Goal: Transaction & Acquisition: Purchase product/service

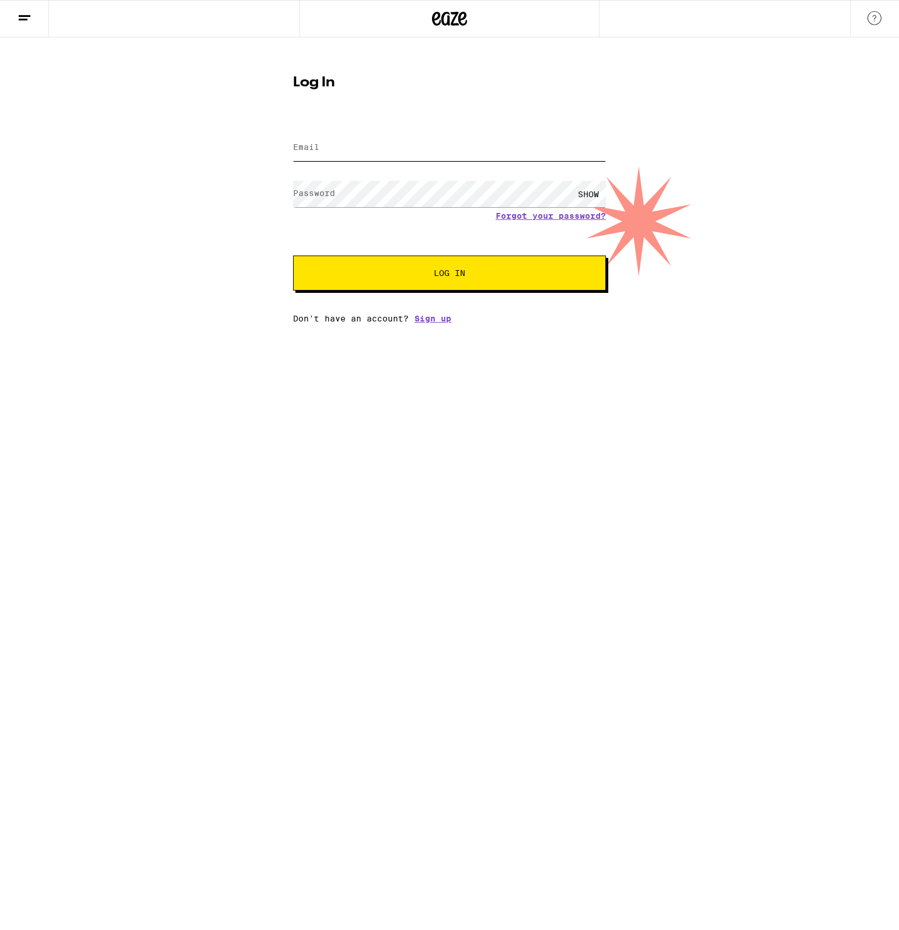
type input "gregoryboyd22@gmail.com"
click at [427, 285] on button "Log In" at bounding box center [449, 273] width 313 height 35
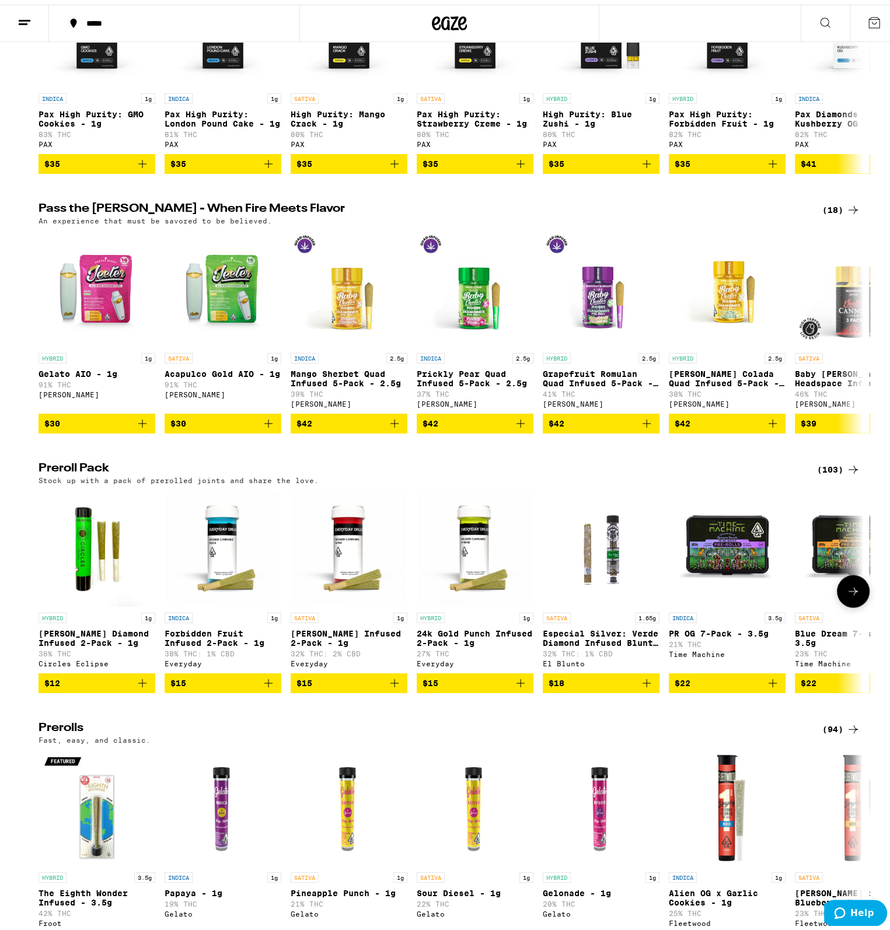
scroll to position [2314, 0]
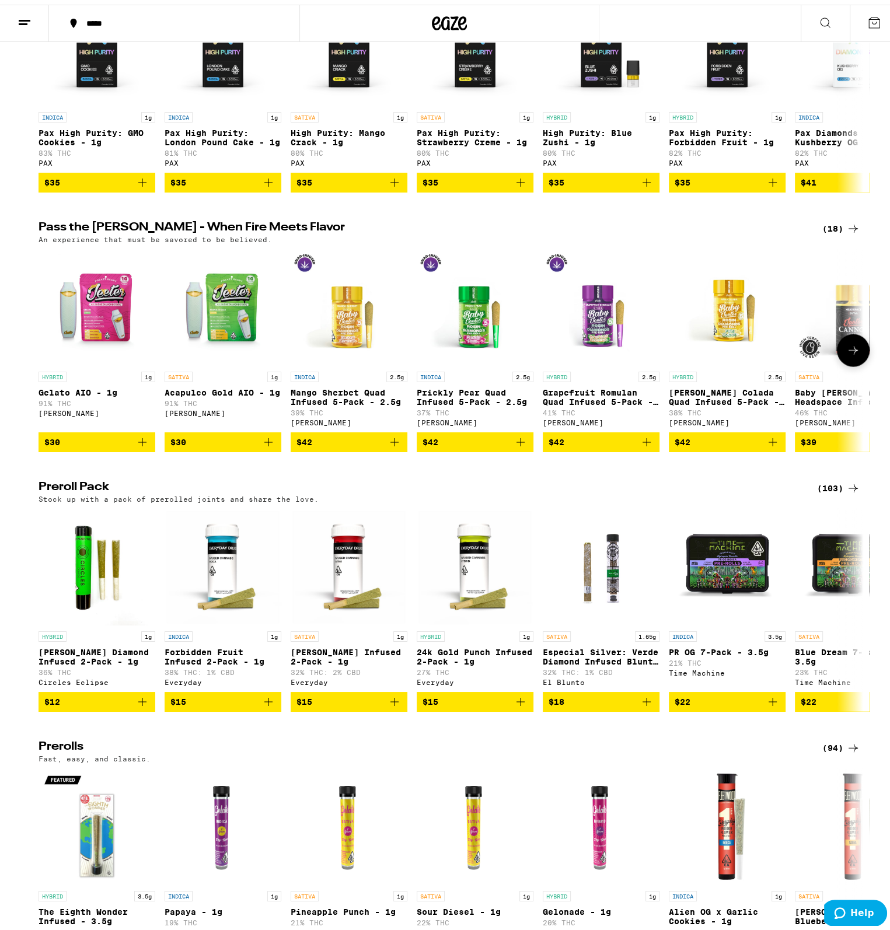
click at [641, 445] on icon "Add to bag" at bounding box center [647, 438] width 14 height 14
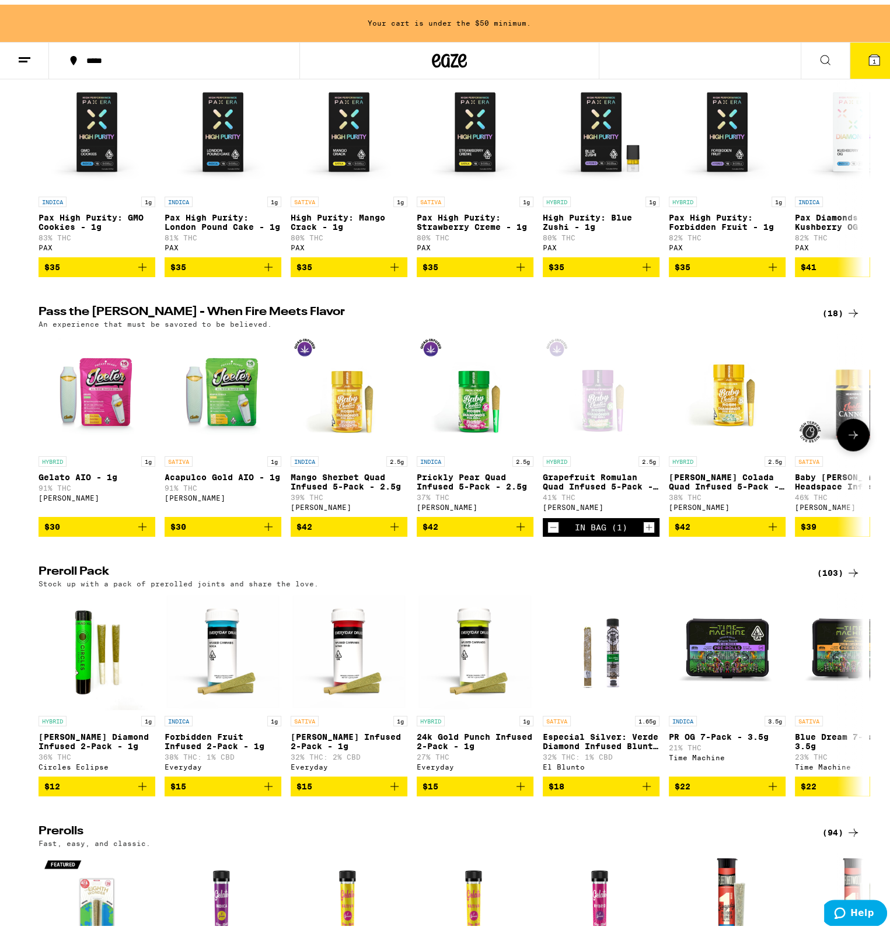
scroll to position [2234, 0]
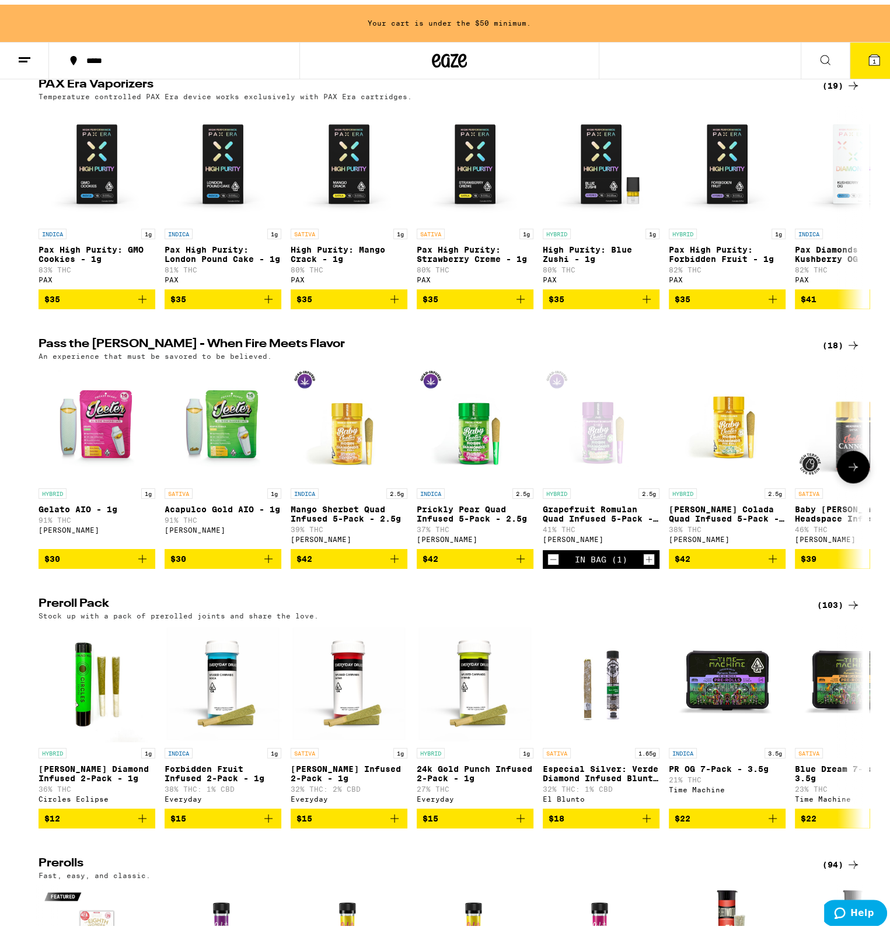
click at [846, 470] on icon at bounding box center [853, 463] width 14 height 14
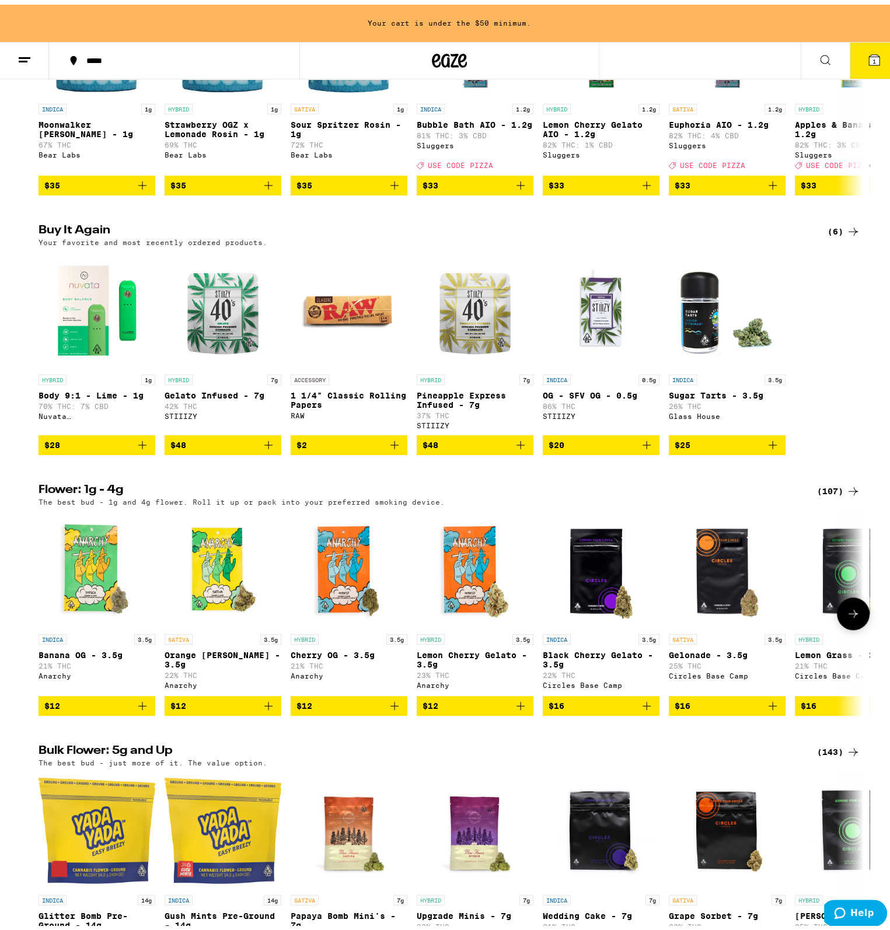
scroll to position [425, 0]
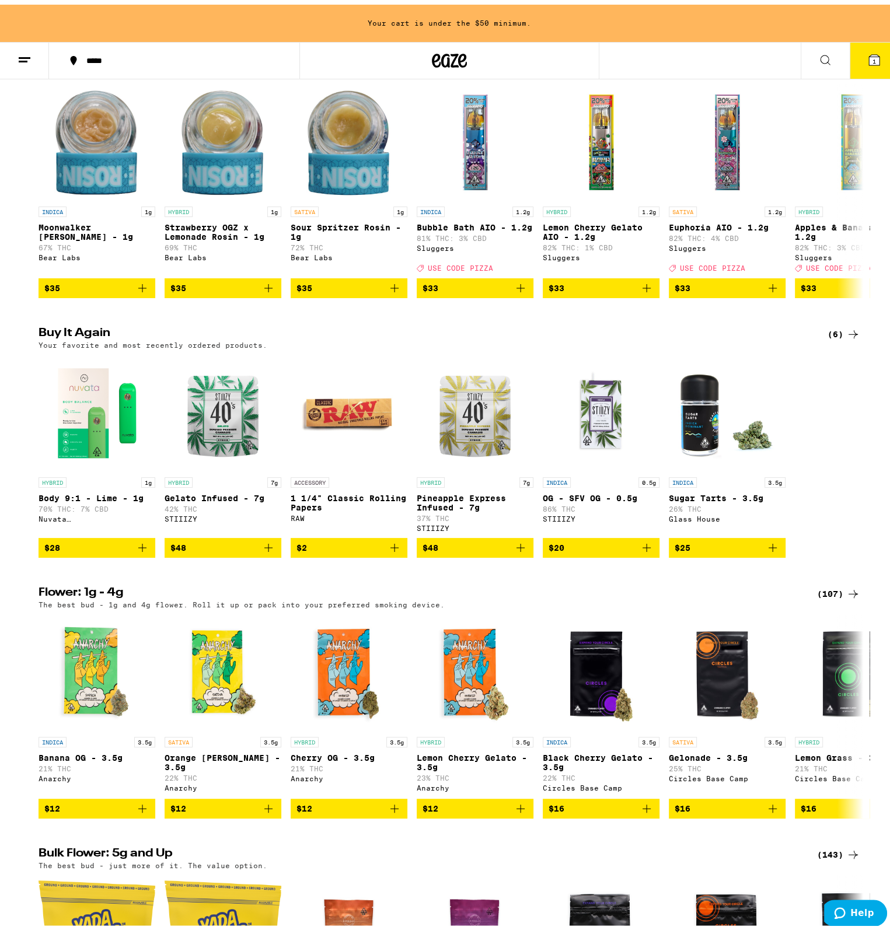
click at [270, 550] on icon "Add to bag" at bounding box center [269, 543] width 14 height 14
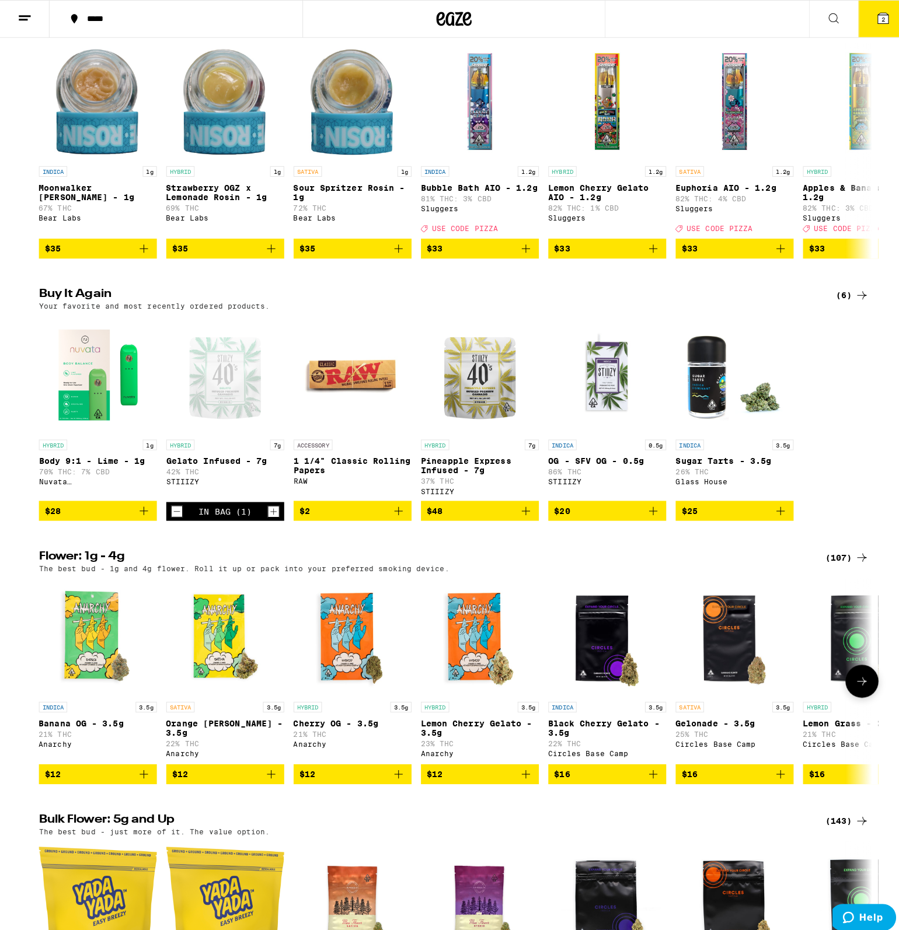
scroll to position [388, 0]
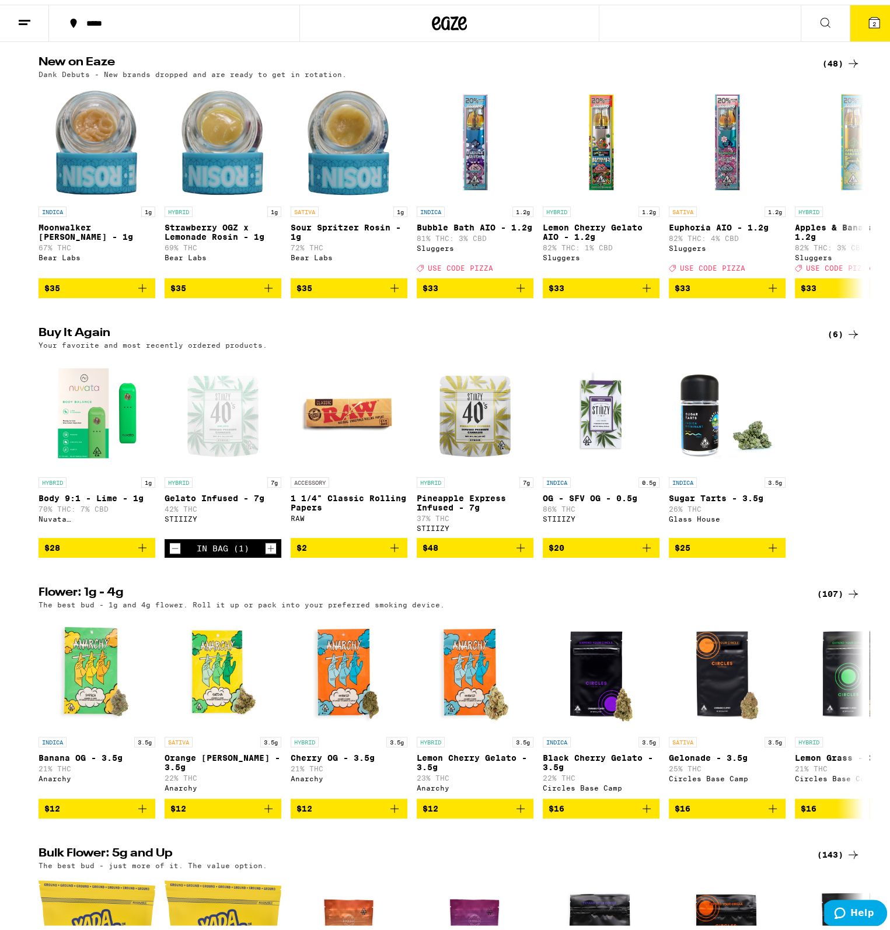
click at [867, 24] on icon at bounding box center [874, 18] width 14 height 14
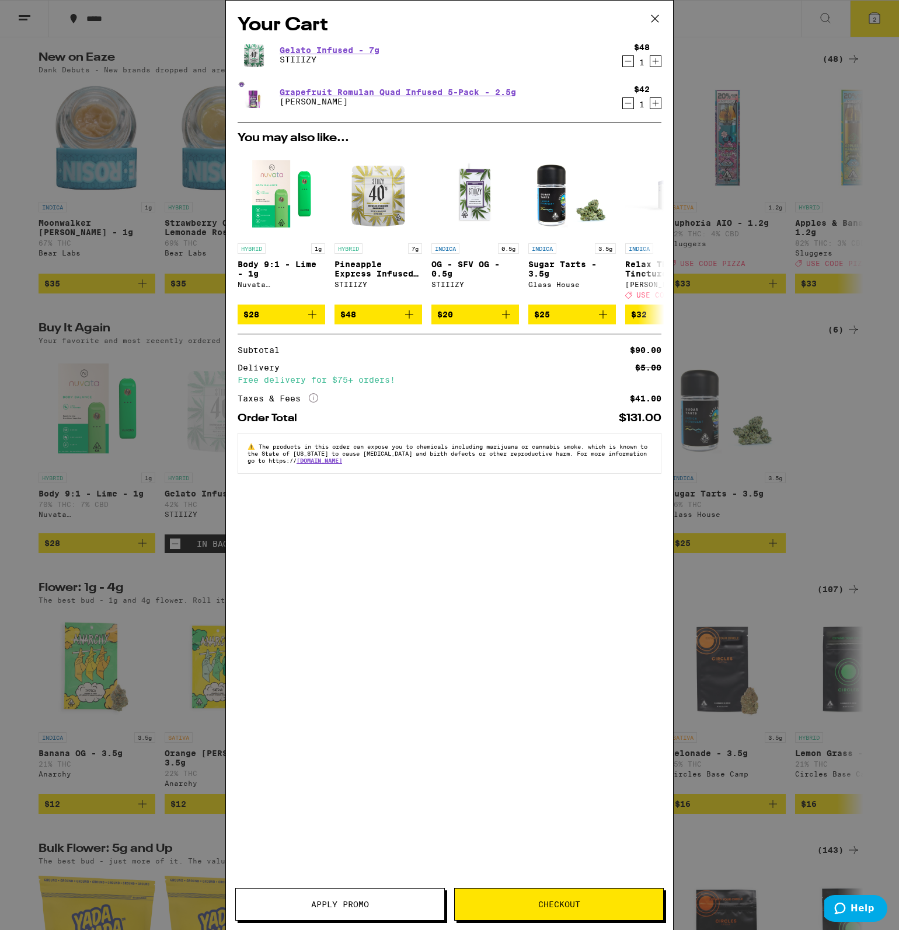
click at [550, 912] on button "Checkout" at bounding box center [559, 904] width 210 height 33
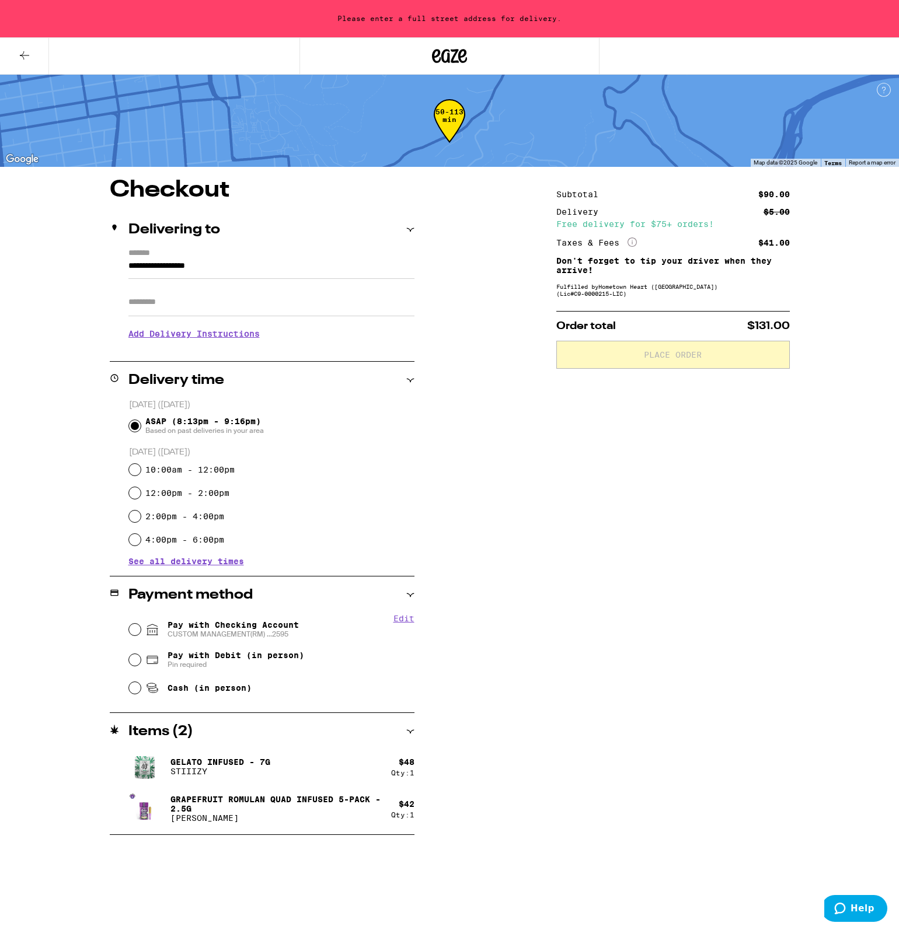
click at [267, 282] on div "Apt/Suite" at bounding box center [271, 297] width 286 height 37
click at [261, 278] on input "**********" at bounding box center [271, 269] width 286 height 20
click at [250, 271] on input "**********" at bounding box center [271, 269] width 286 height 20
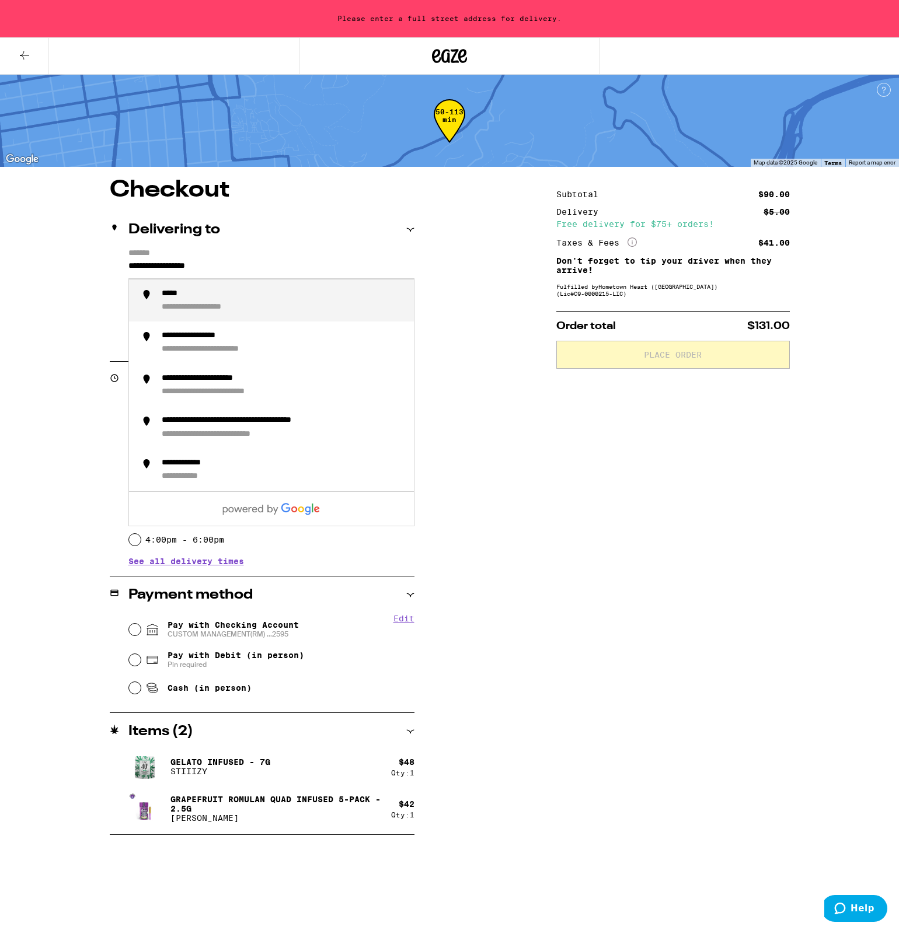
click at [250, 271] on input "**********" at bounding box center [271, 269] width 286 height 20
click at [251, 311] on div "**********" at bounding box center [283, 301] width 243 height 24
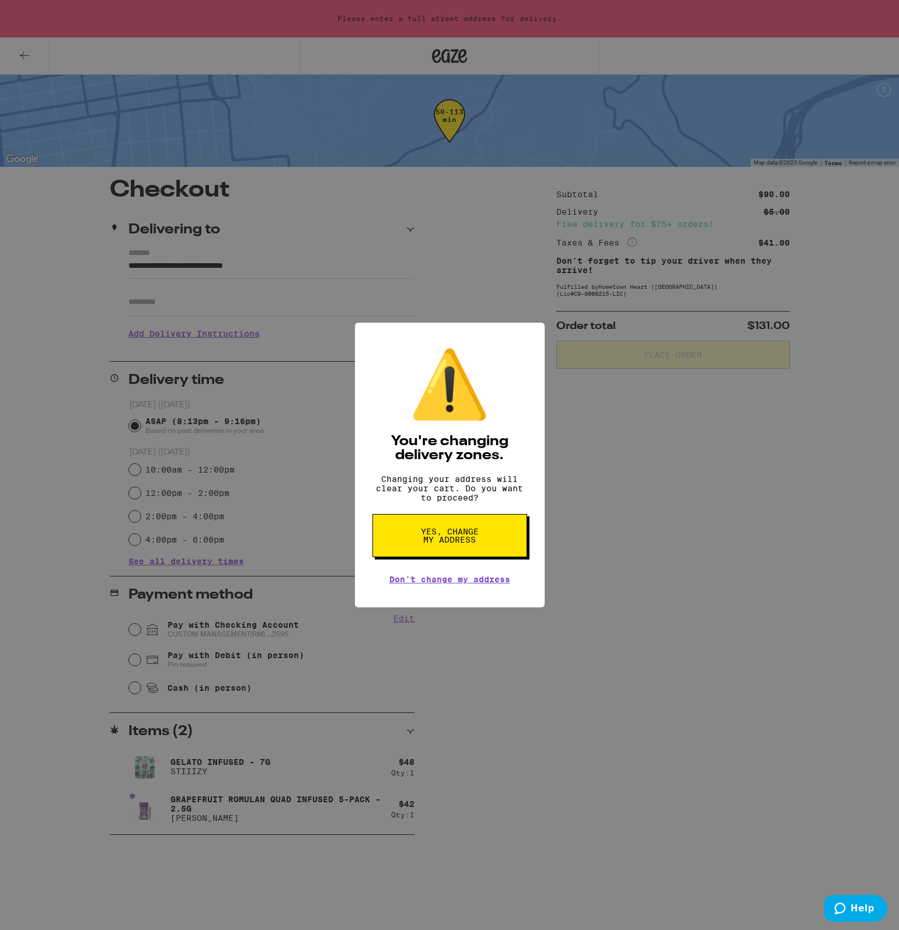
click at [479, 566] on div "⚠️ You're changing delivery zones. Changing your address will clear your cart. …" at bounding box center [450, 465] width 190 height 285
click at [473, 544] on span "Yes, change my address" at bounding box center [450, 536] width 60 height 16
type input "**********"
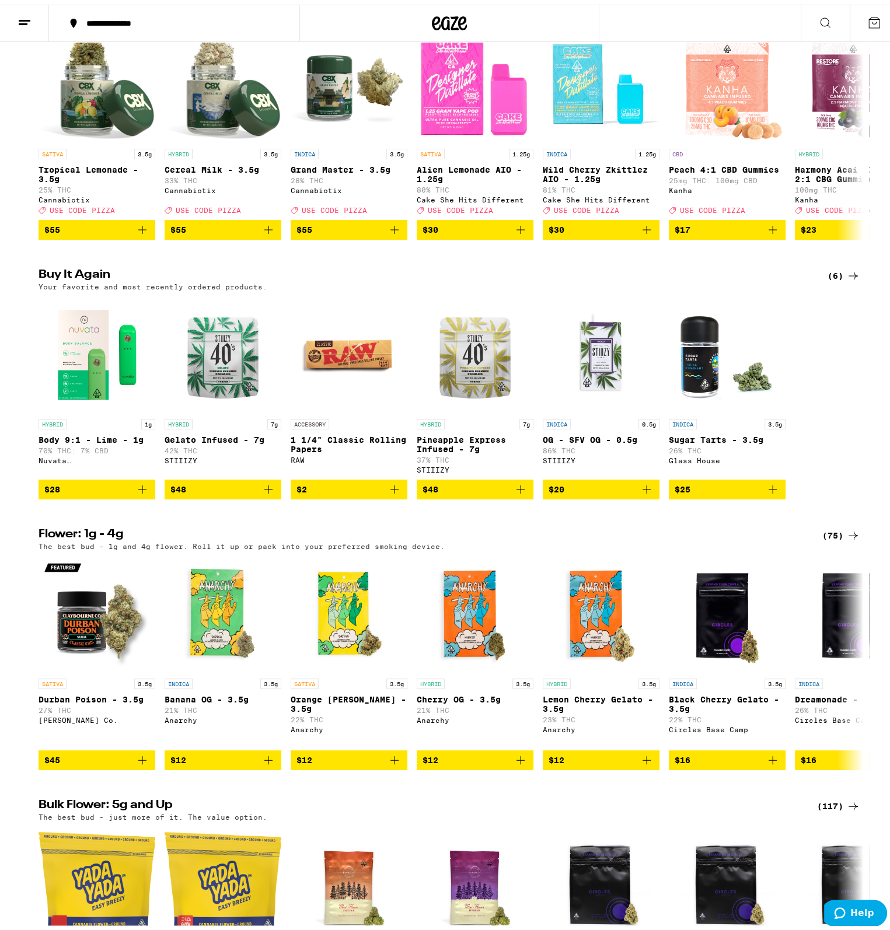
click at [514, 492] on icon "Add to bag" at bounding box center [521, 485] width 14 height 14
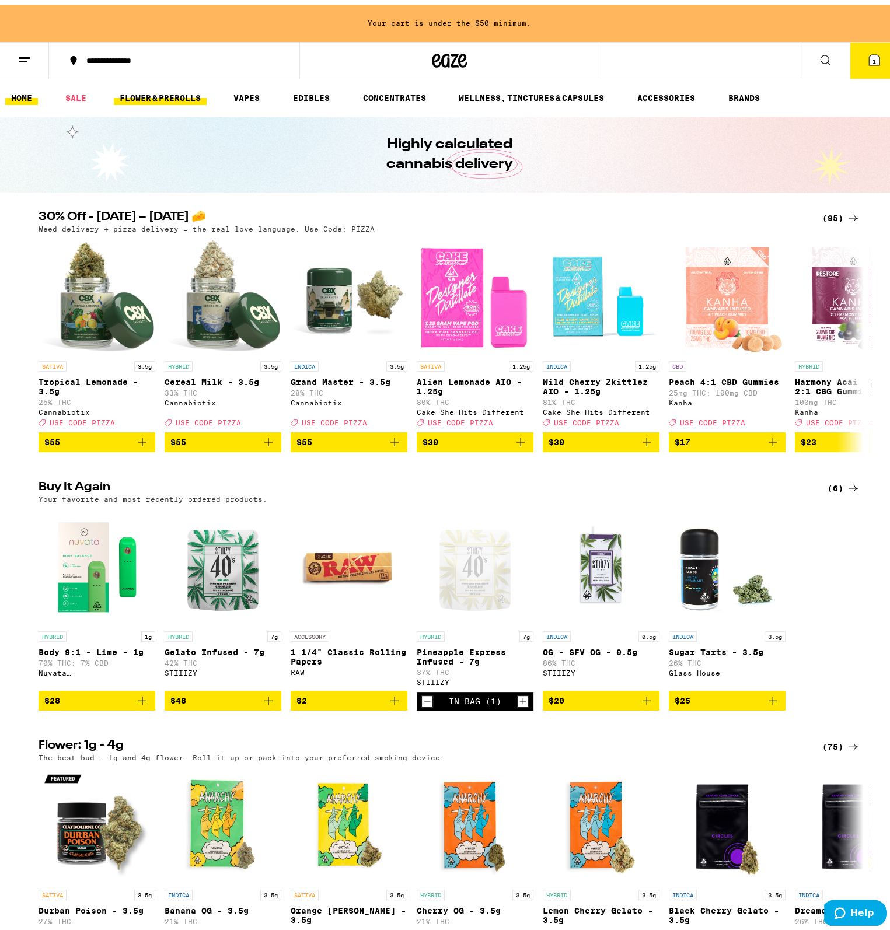
click at [192, 92] on link "FLOWER & PREROLLS" at bounding box center [160, 93] width 93 height 14
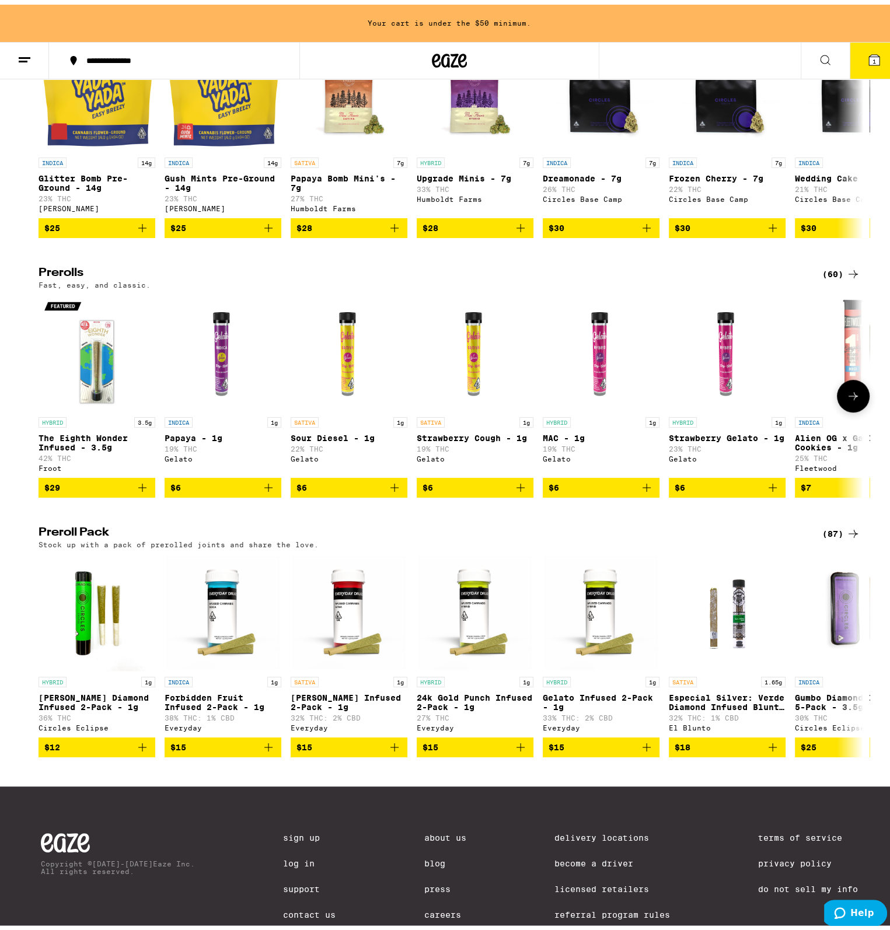
scroll to position [537, 0]
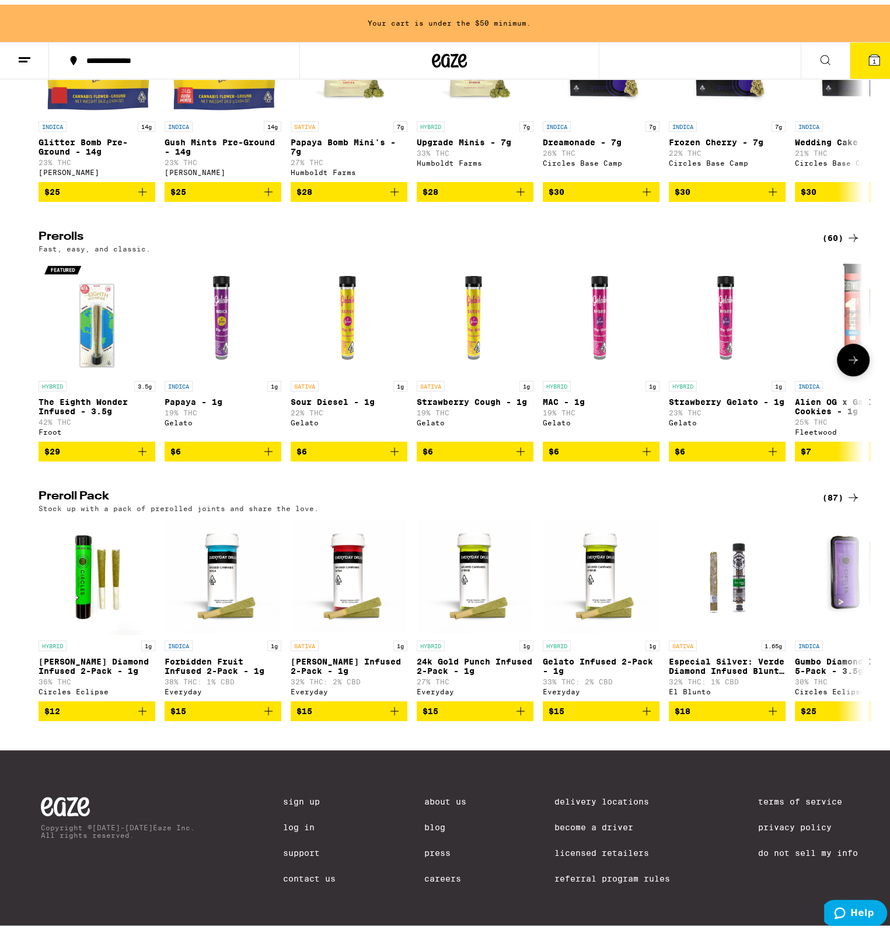
click at [850, 339] on button at bounding box center [853, 355] width 33 height 33
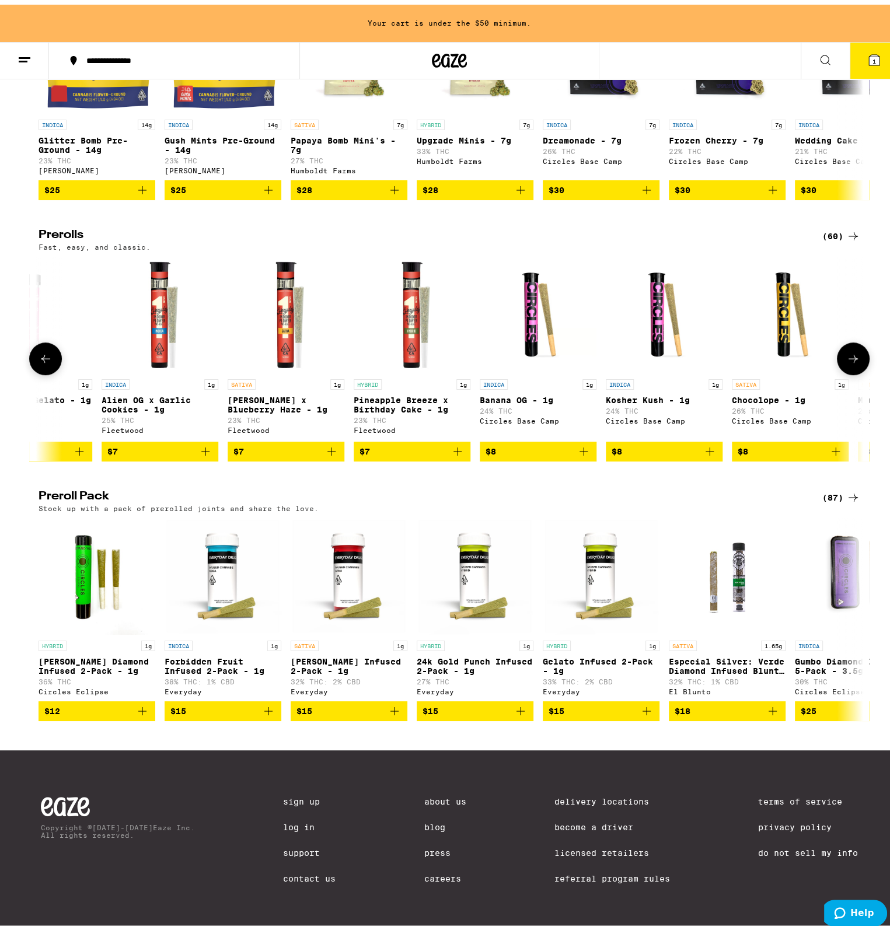
scroll to position [0, 695]
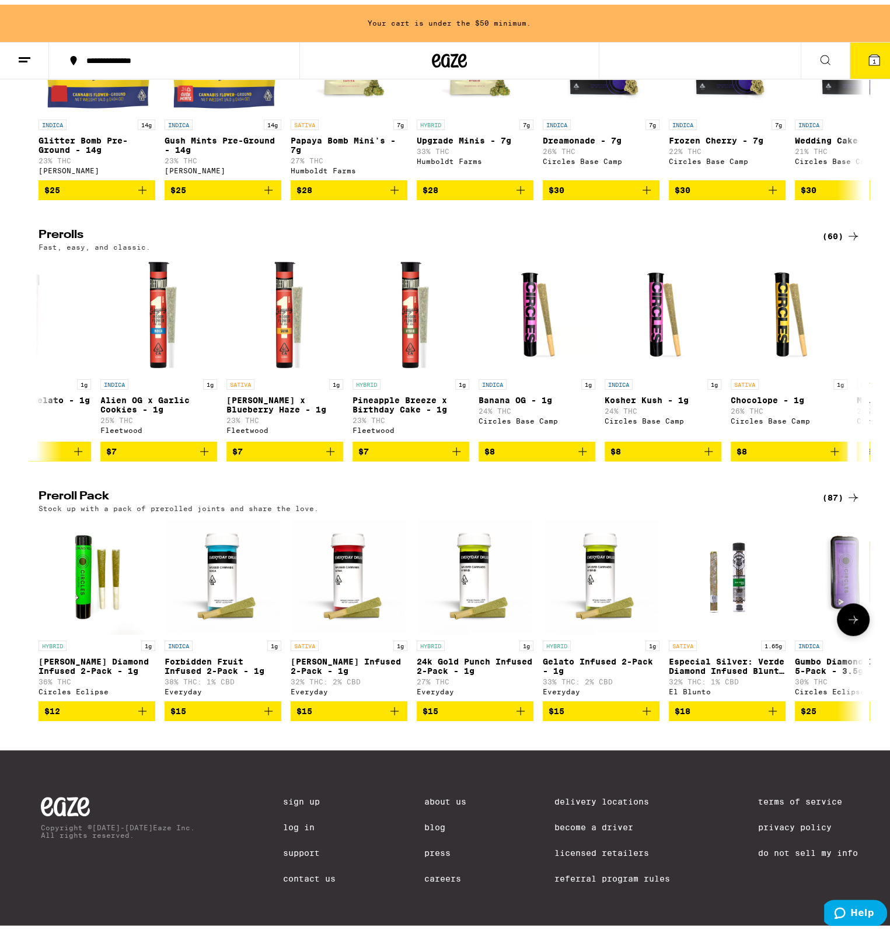
click at [861, 615] on button at bounding box center [853, 615] width 33 height 33
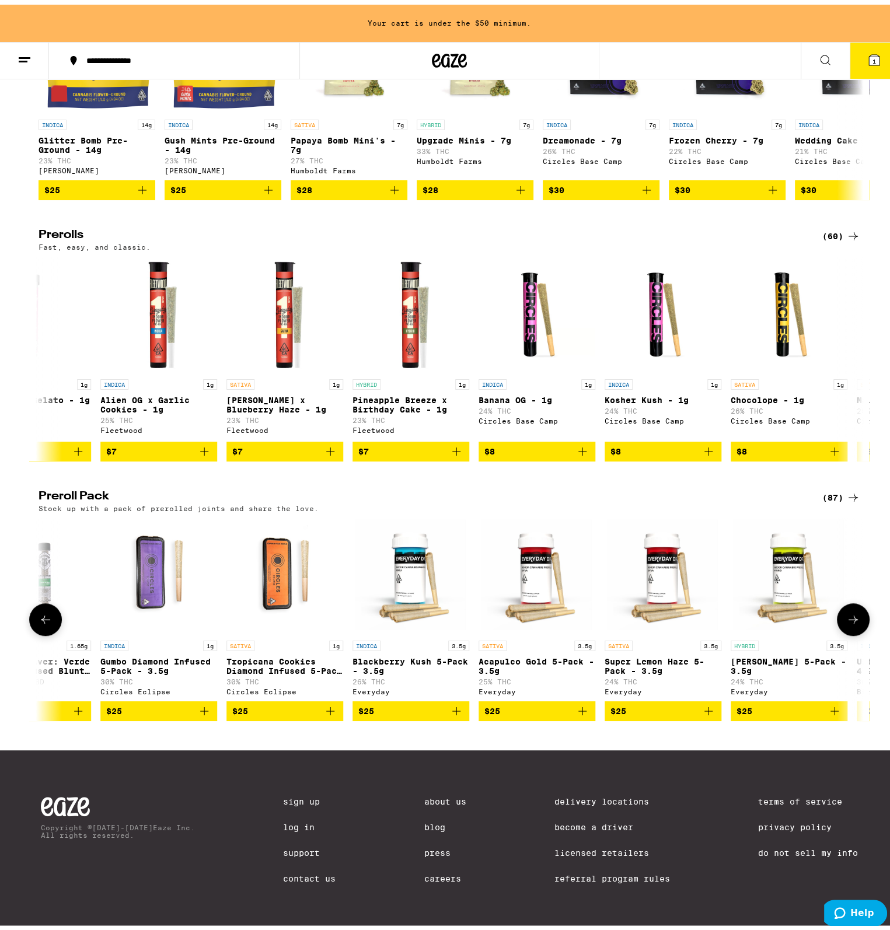
click at [847, 616] on icon at bounding box center [853, 615] width 14 height 14
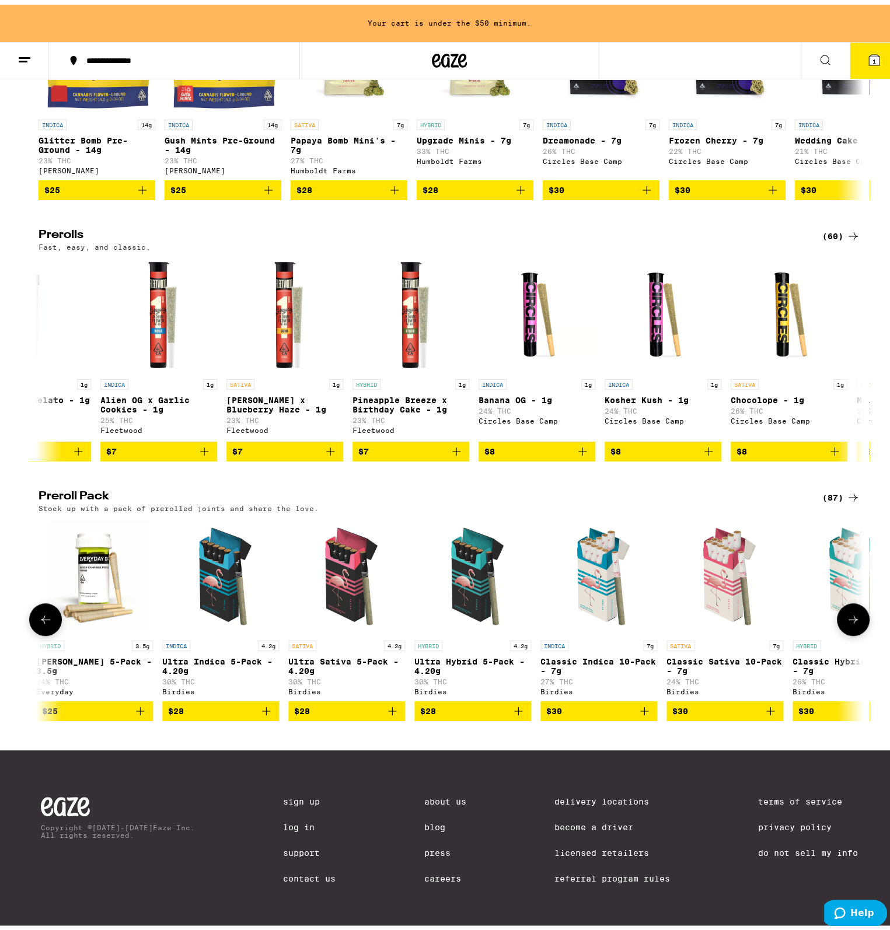
click at [847, 616] on icon at bounding box center [853, 615] width 14 height 14
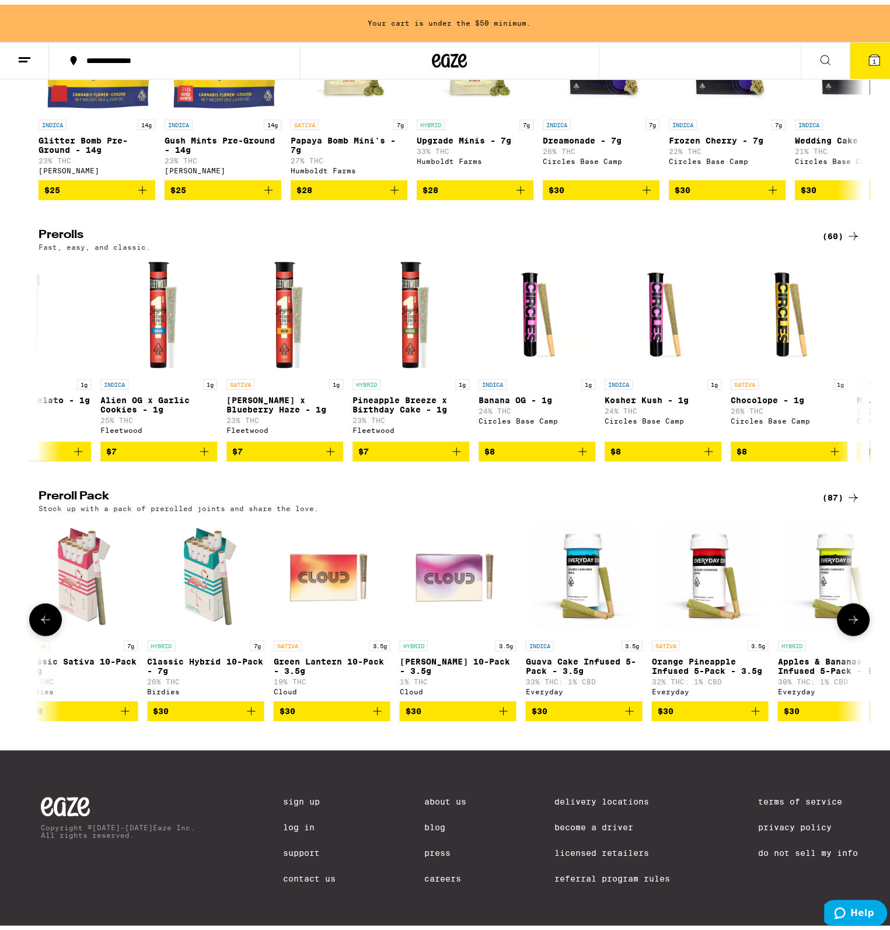
click at [847, 616] on icon at bounding box center [853, 615] width 14 height 14
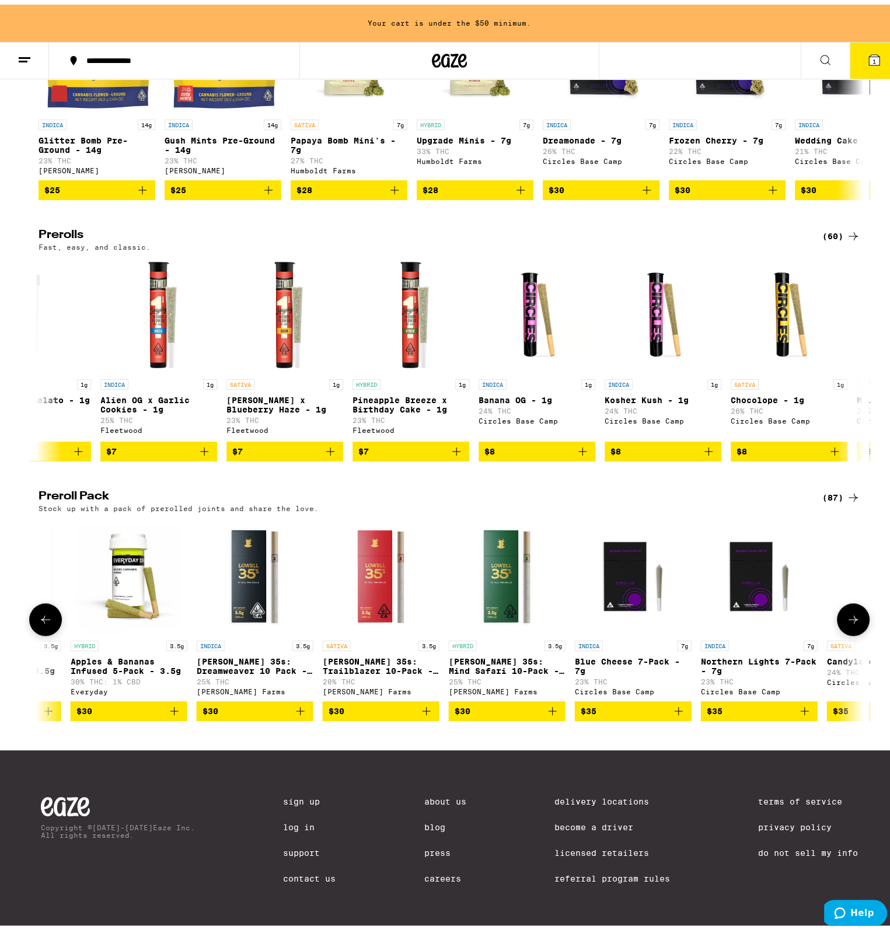
click at [847, 616] on icon at bounding box center [853, 615] width 14 height 14
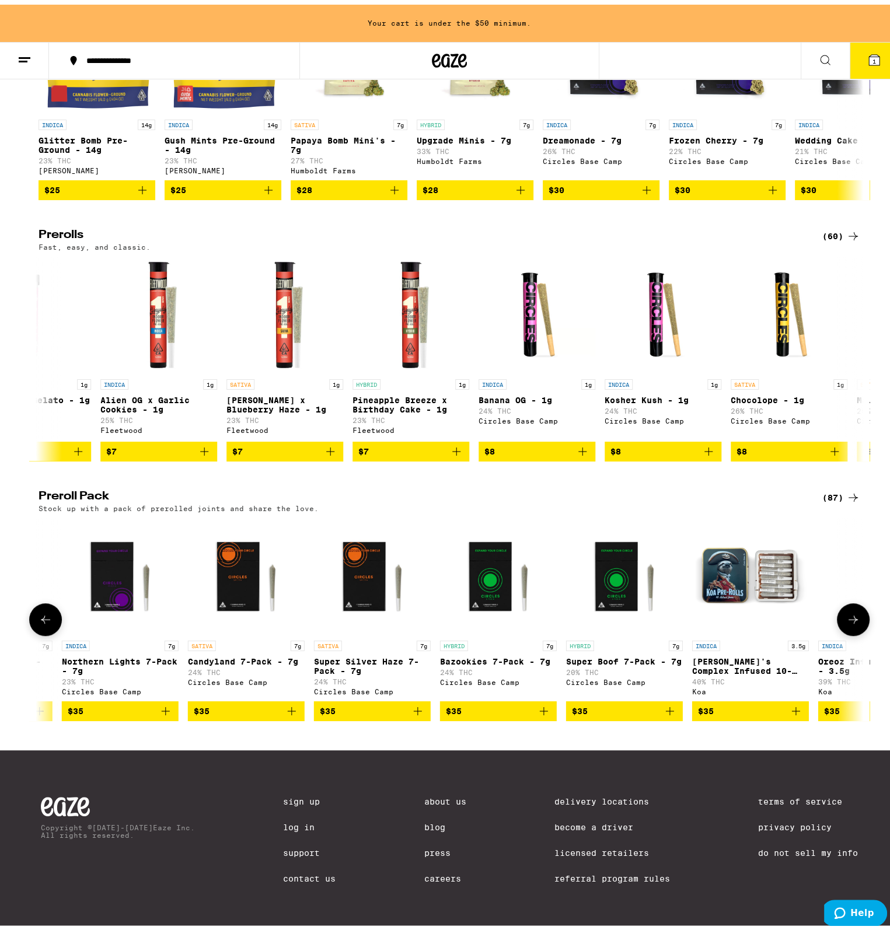
click at [847, 616] on icon at bounding box center [853, 615] width 14 height 14
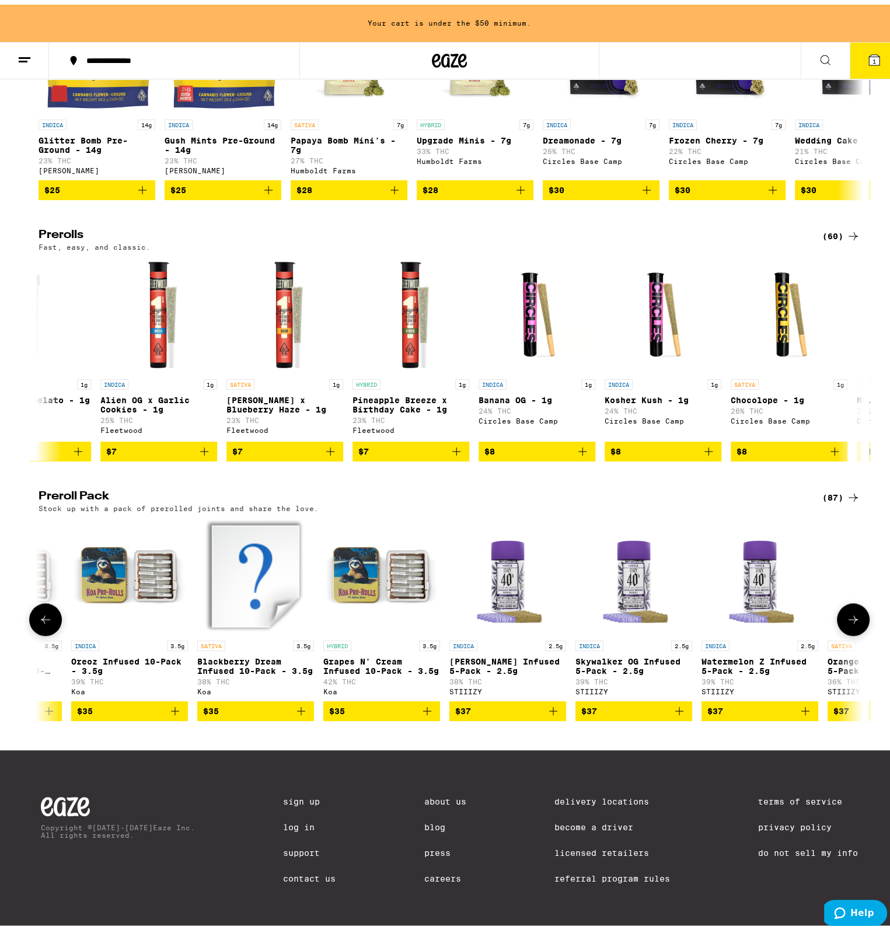
click at [847, 616] on icon at bounding box center [853, 615] width 14 height 14
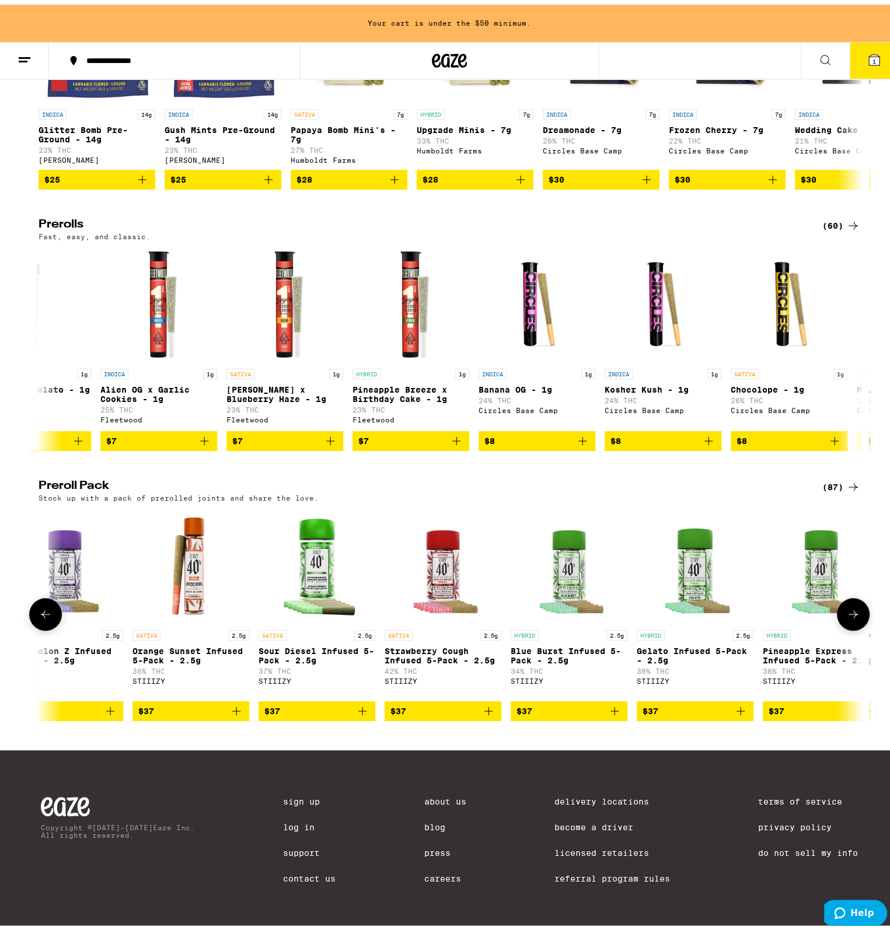
click at [847, 616] on icon at bounding box center [853, 610] width 14 height 14
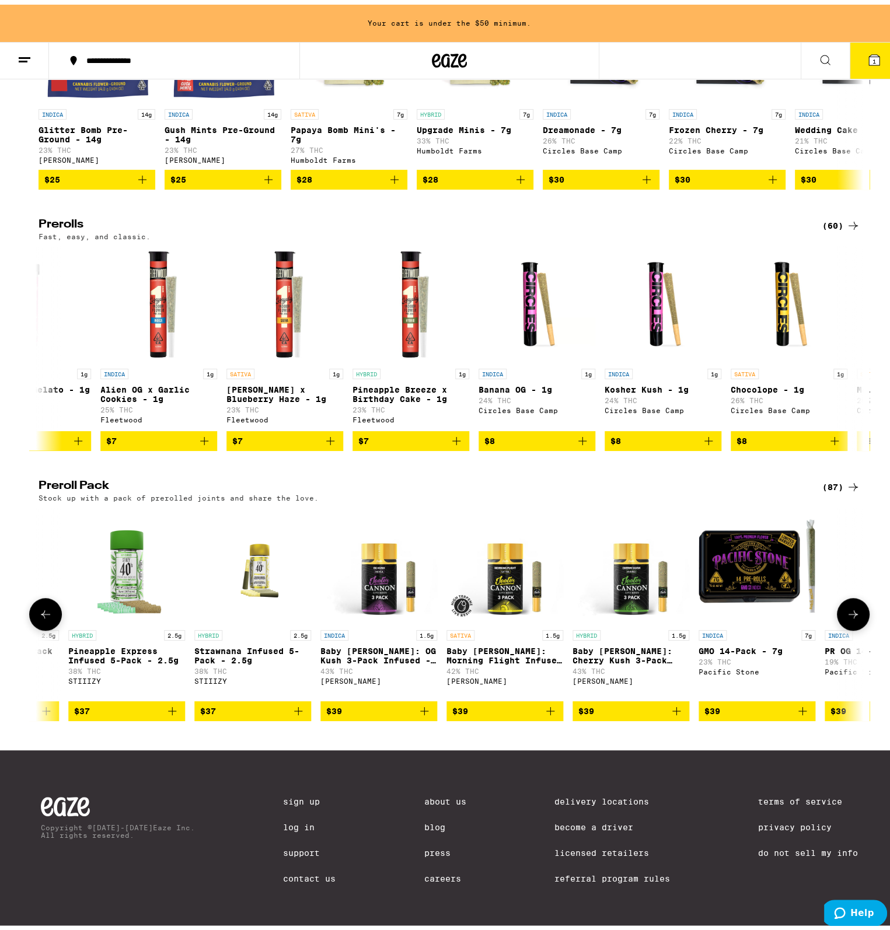
click at [847, 616] on icon at bounding box center [853, 610] width 14 height 14
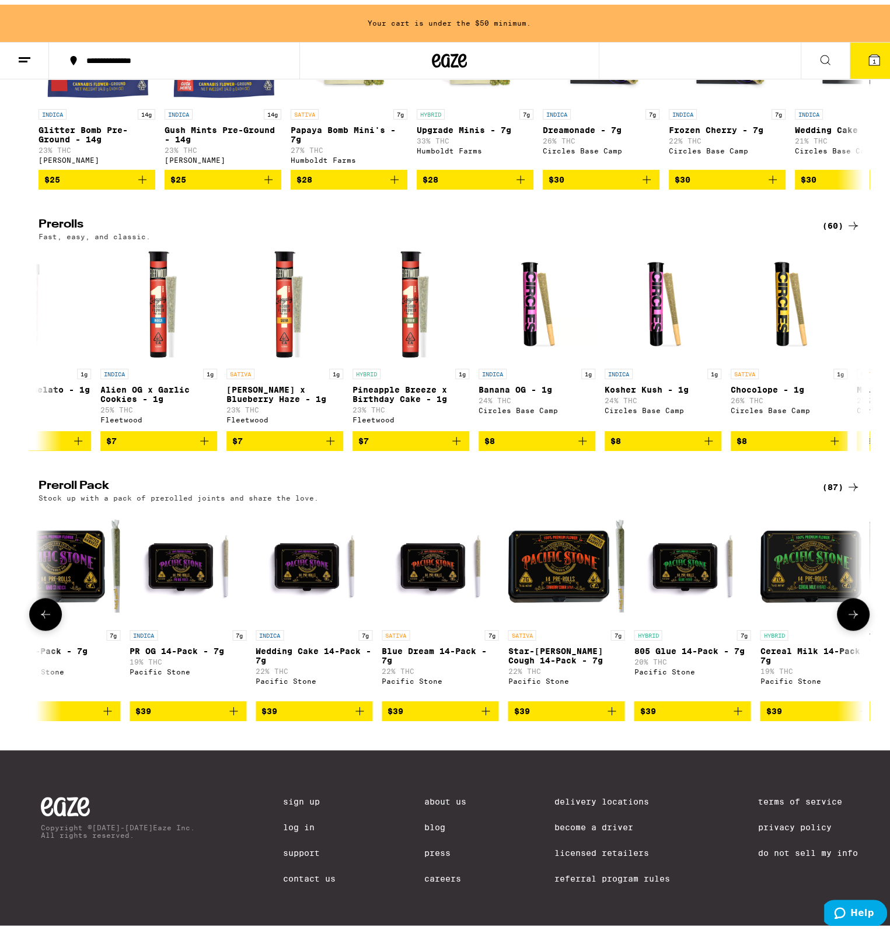
click at [847, 616] on icon at bounding box center [853, 610] width 14 height 14
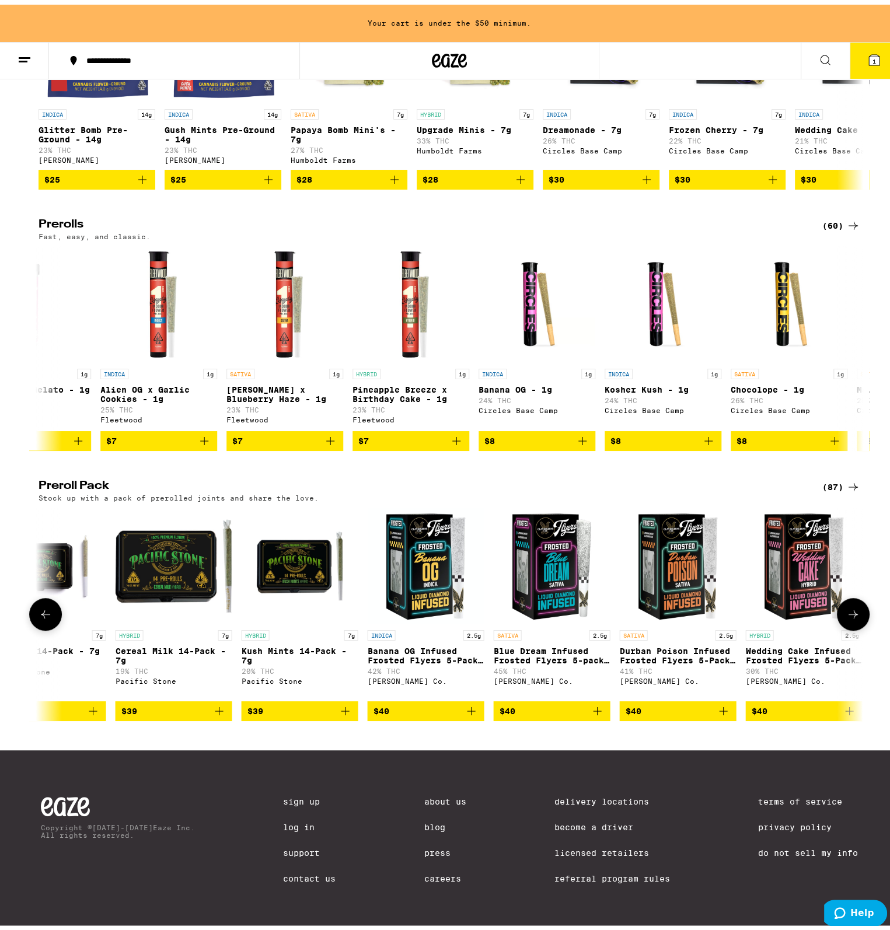
click at [847, 616] on icon at bounding box center [853, 610] width 14 height 14
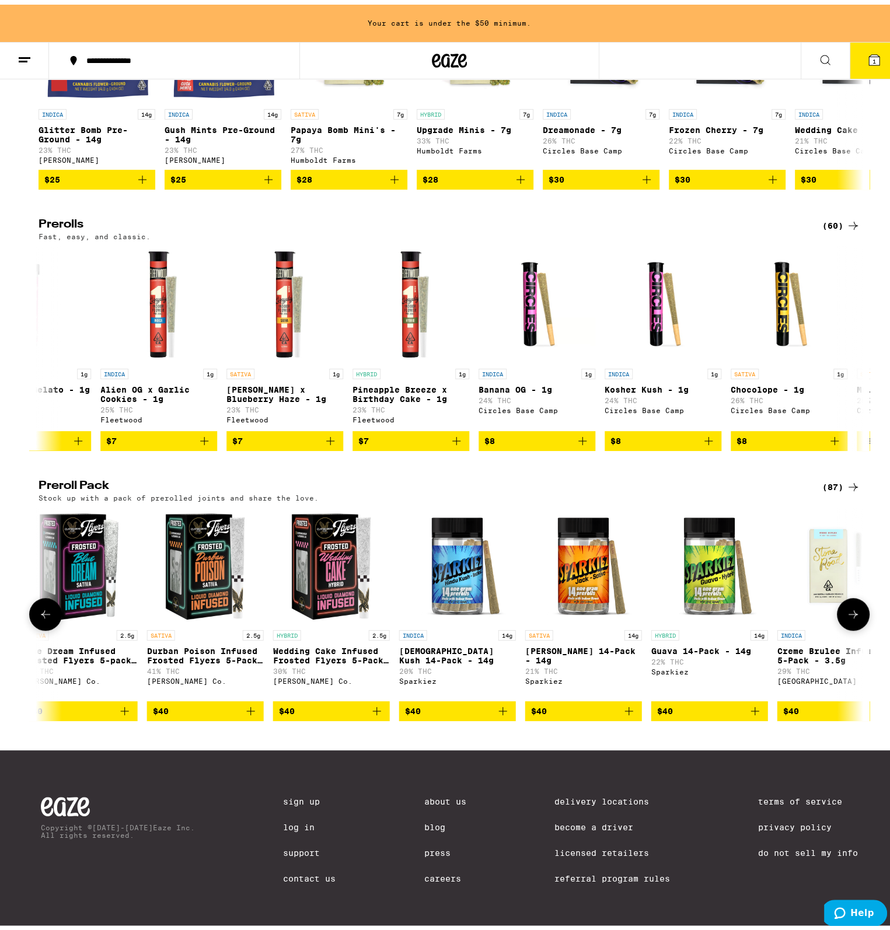
click at [847, 616] on icon at bounding box center [853, 610] width 14 height 14
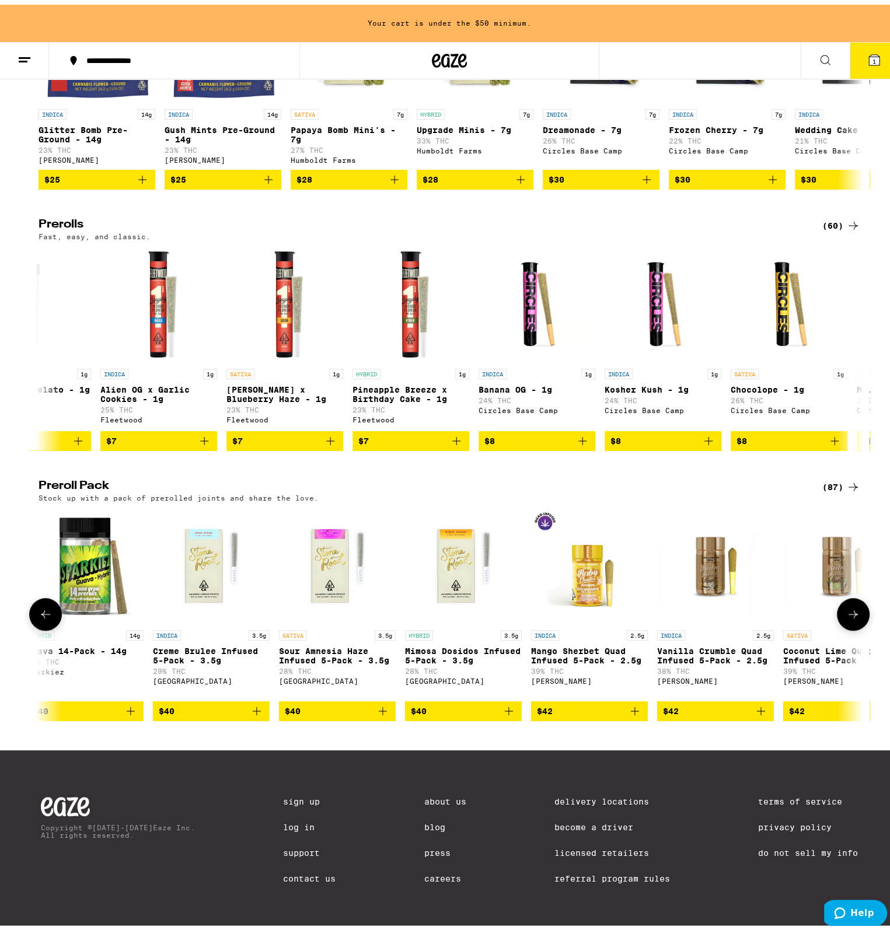
scroll to position [0, 8025]
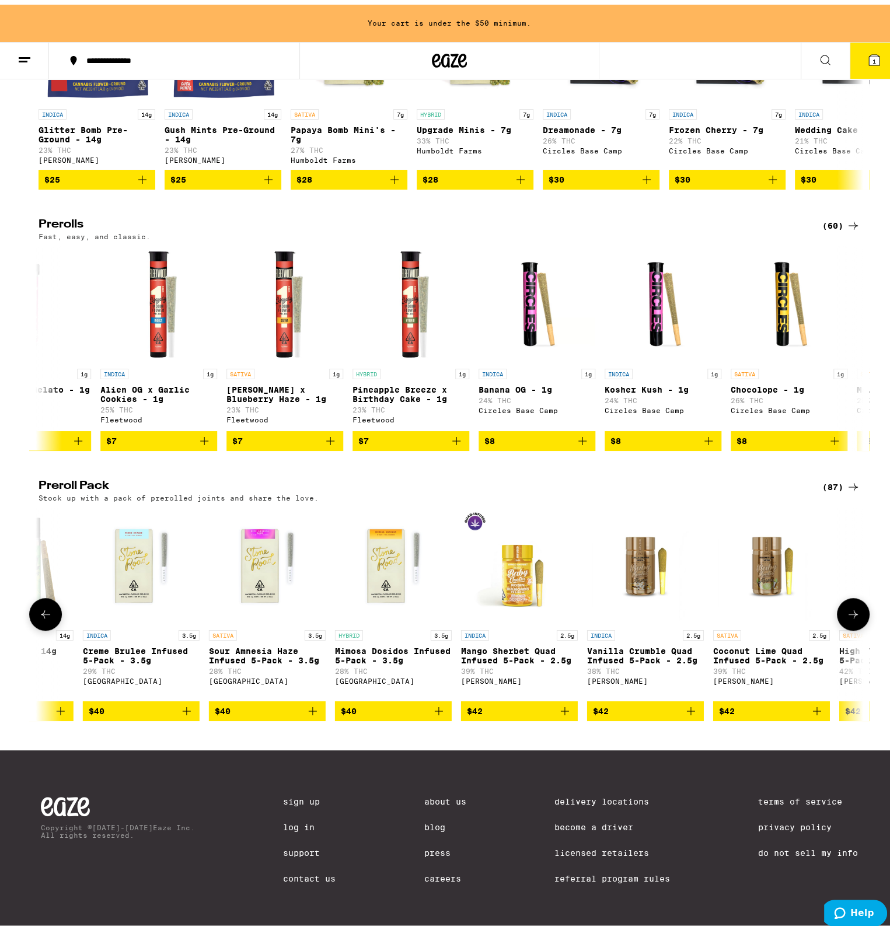
click at [40, 626] on button at bounding box center [45, 610] width 33 height 33
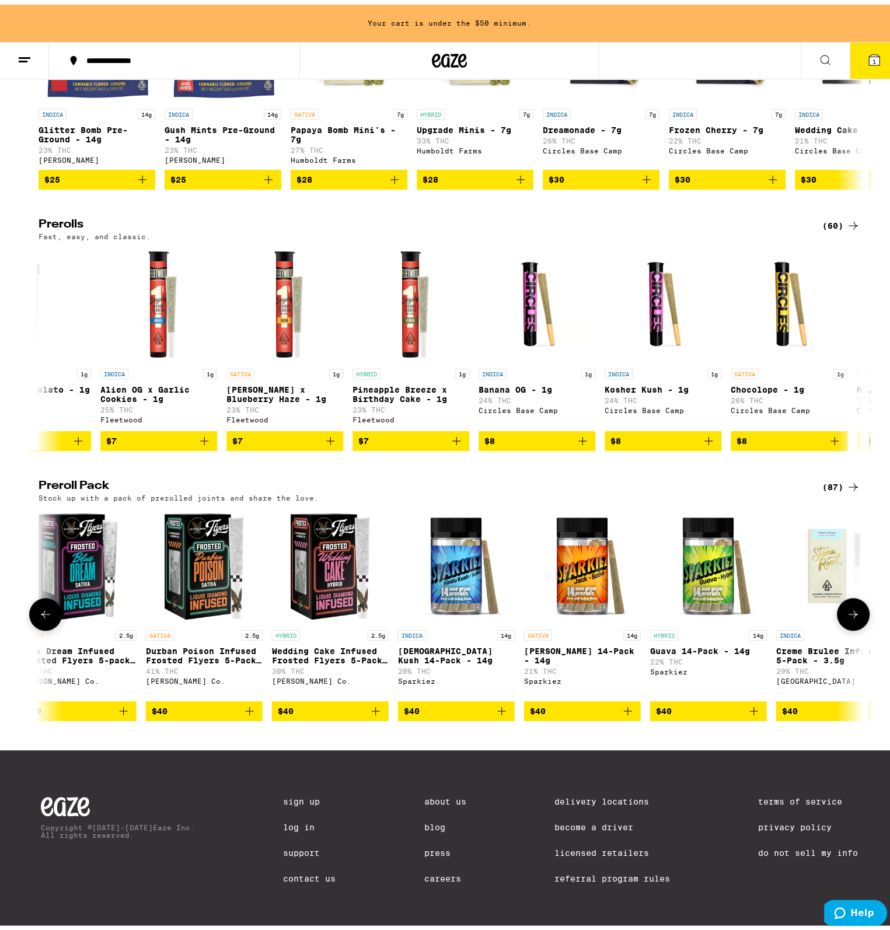
scroll to position [0, 7331]
click at [855, 617] on icon at bounding box center [853, 610] width 14 height 14
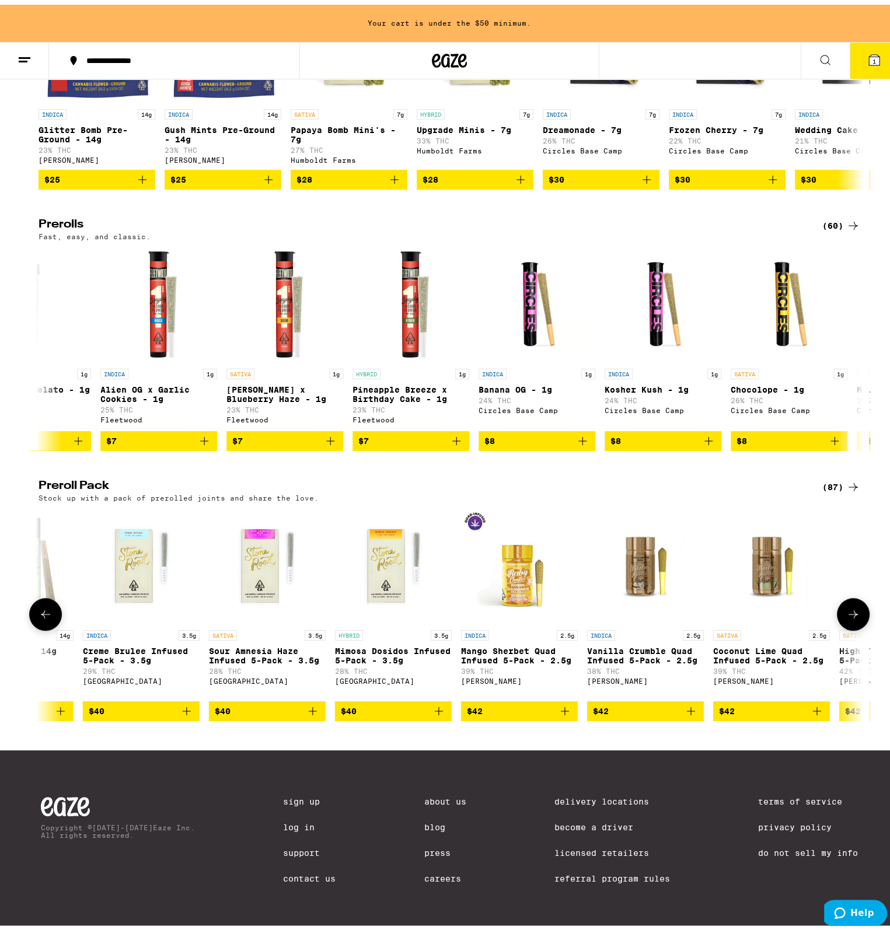
scroll to position [0, 8025]
click at [44, 626] on button at bounding box center [45, 610] width 33 height 33
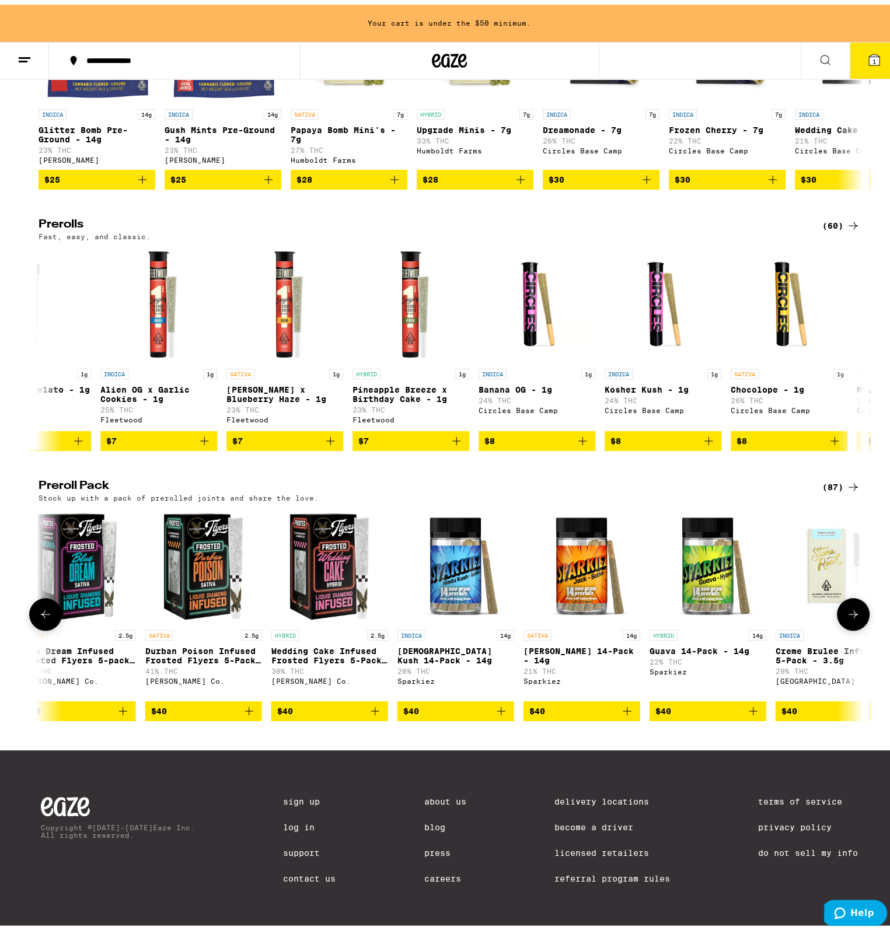
scroll to position [0, 7331]
click at [848, 617] on icon at bounding box center [853, 610] width 14 height 14
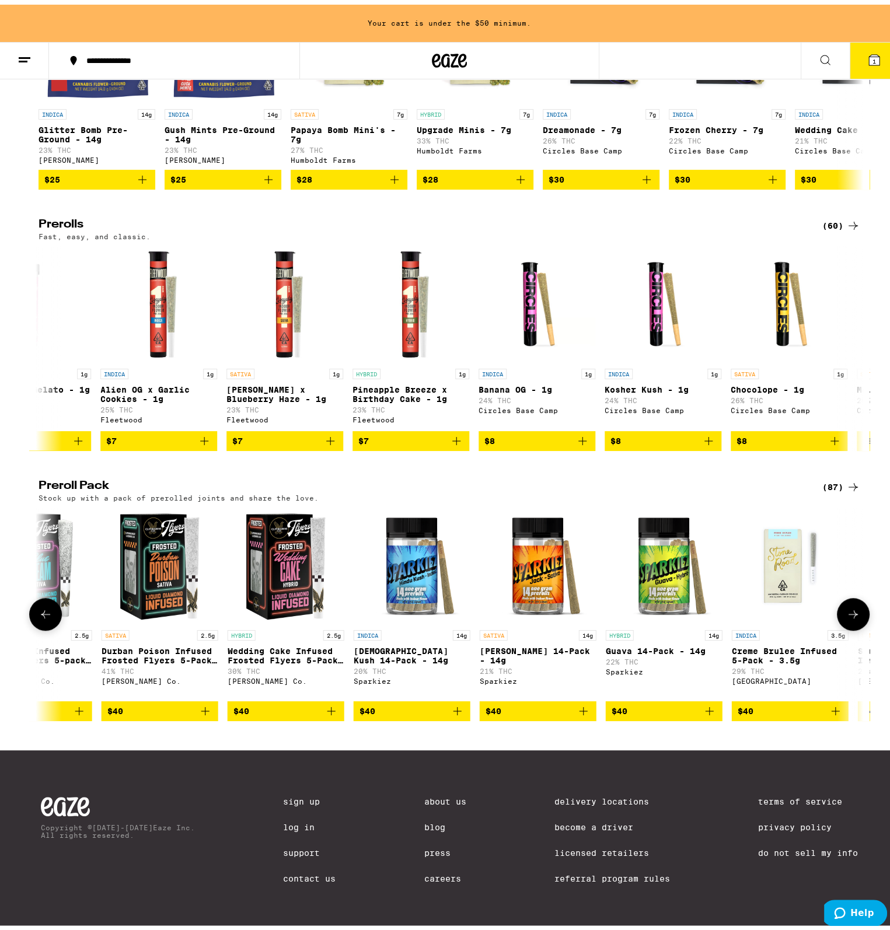
click at [848, 617] on icon at bounding box center [853, 610] width 14 height 14
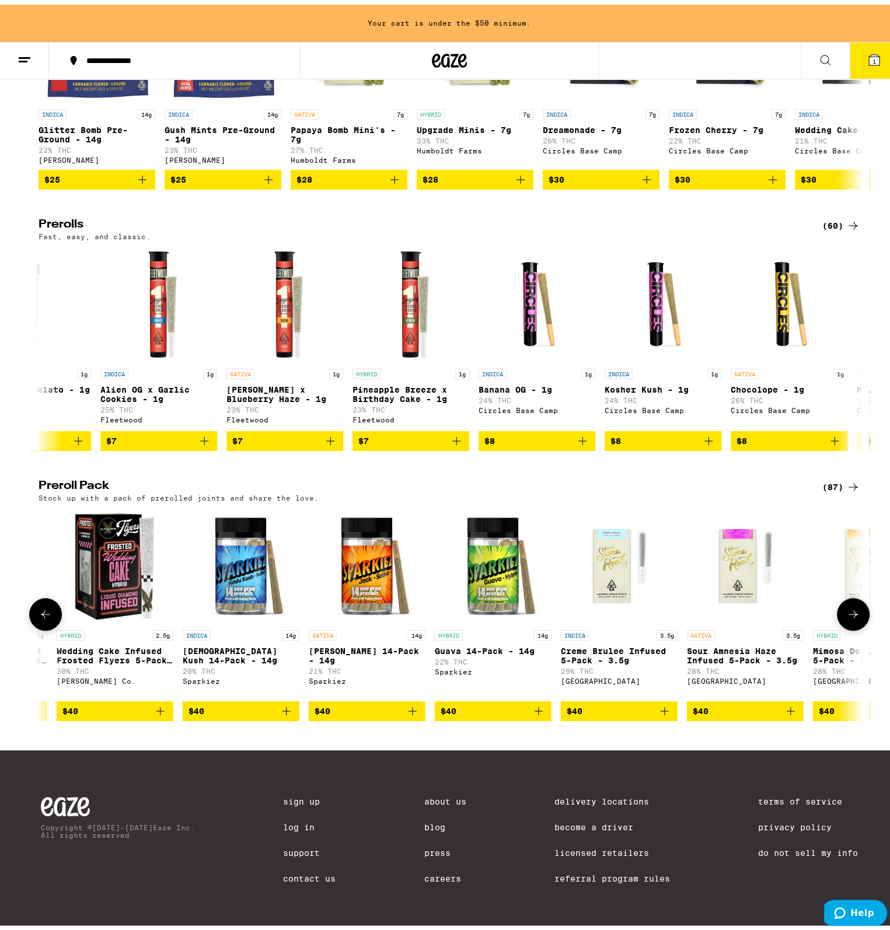
click at [848, 617] on icon at bounding box center [853, 610] width 14 height 14
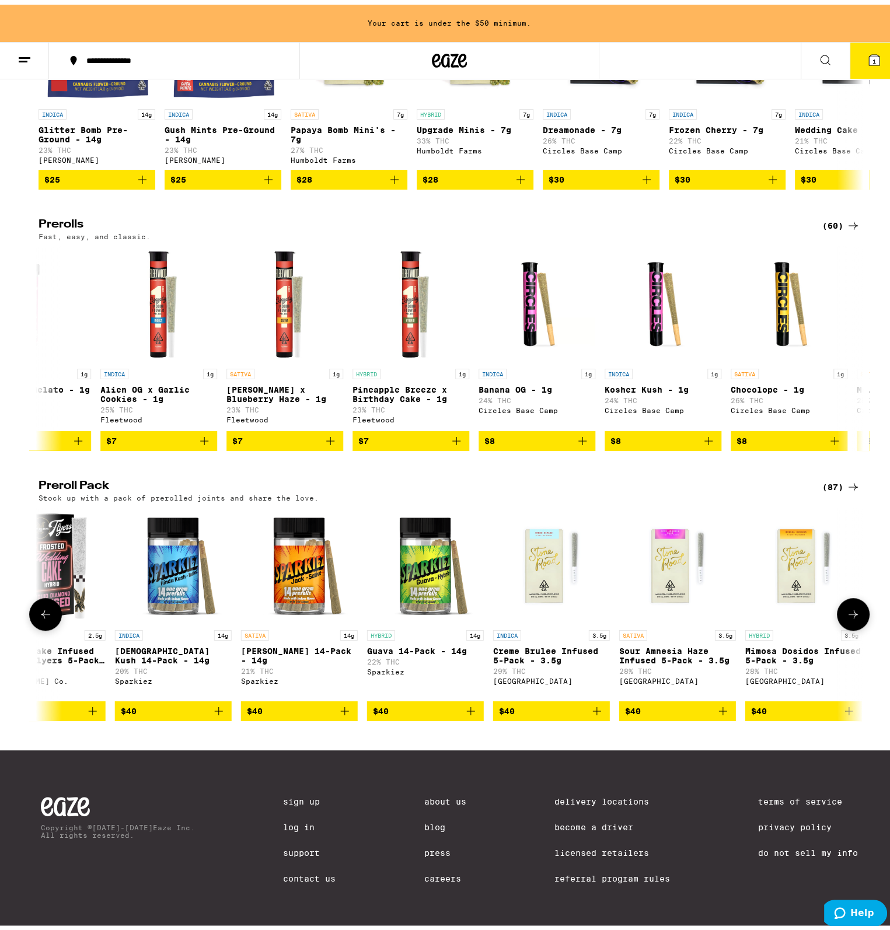
click at [848, 617] on icon at bounding box center [853, 610] width 14 height 14
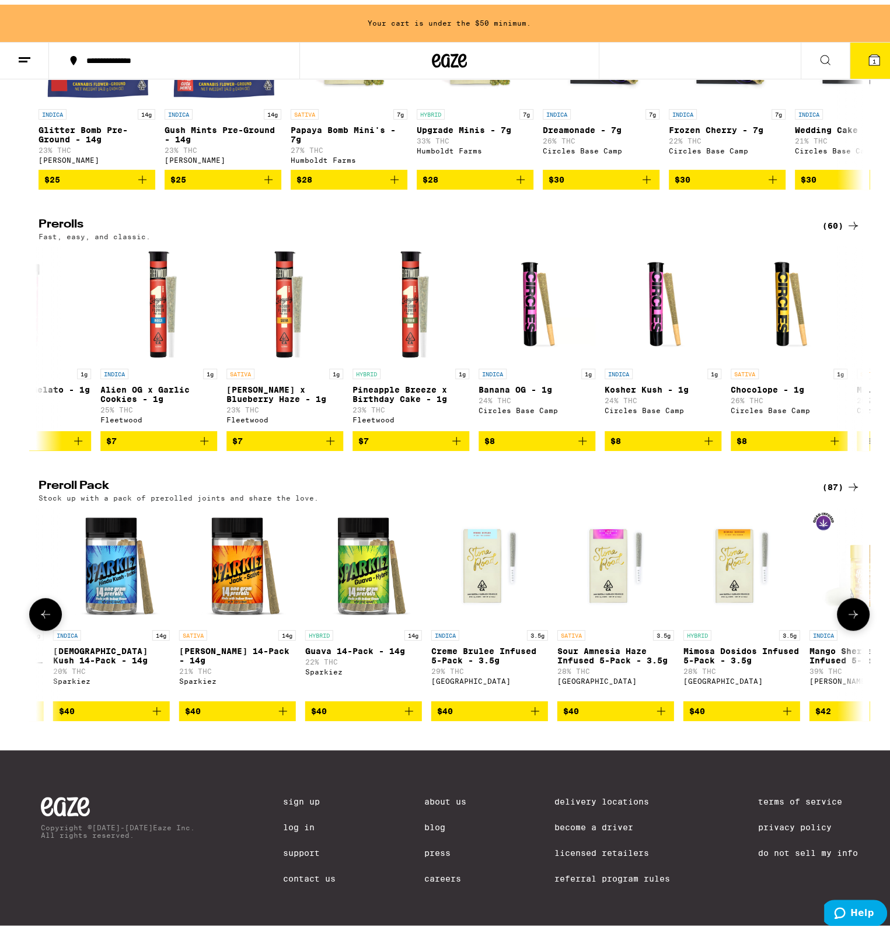
click at [848, 617] on icon at bounding box center [853, 610] width 14 height 14
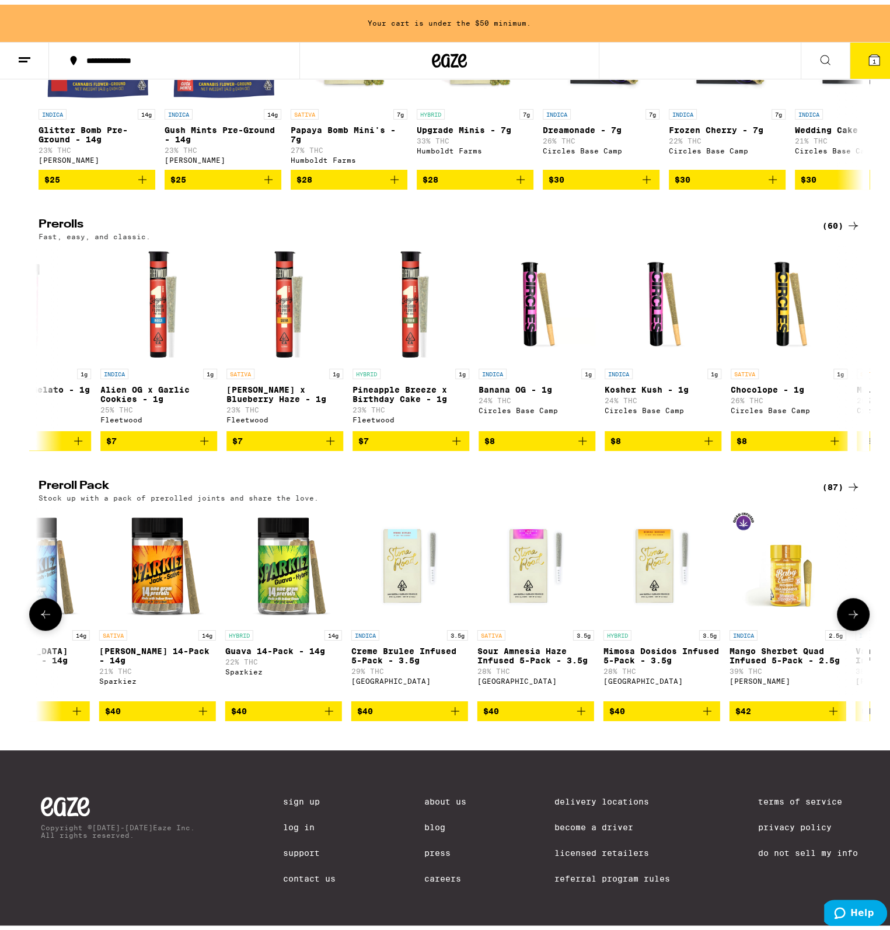
click at [848, 617] on icon at bounding box center [853, 610] width 14 height 14
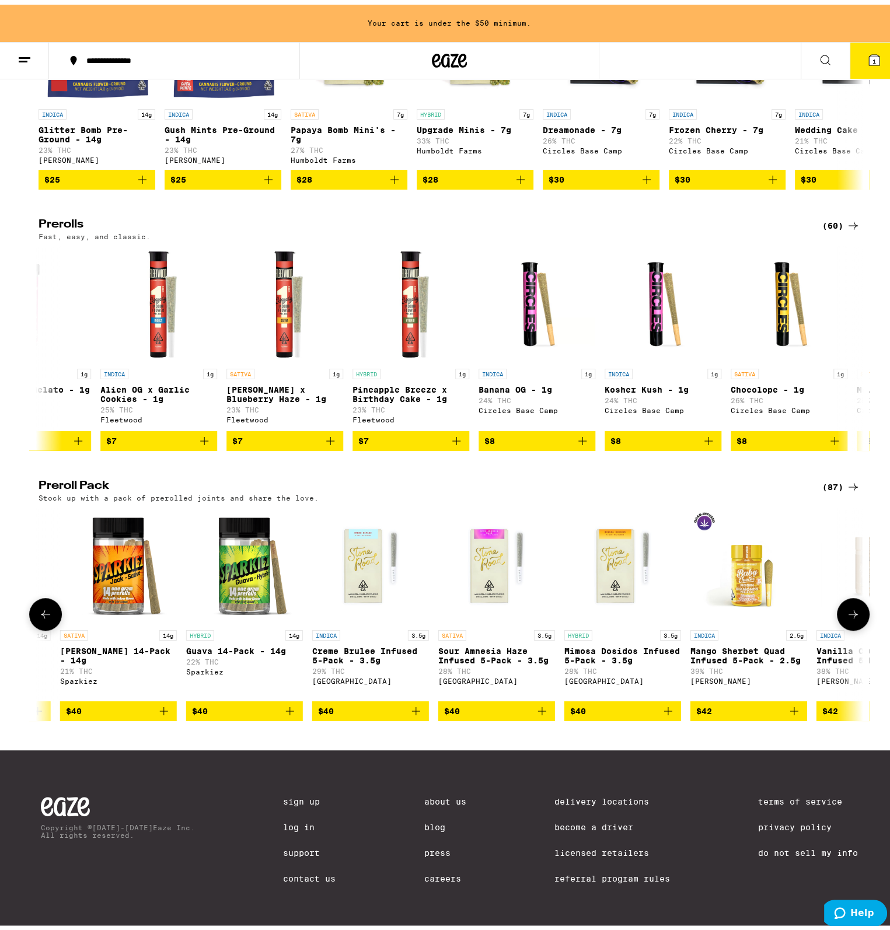
click at [848, 617] on icon at bounding box center [853, 610] width 14 height 14
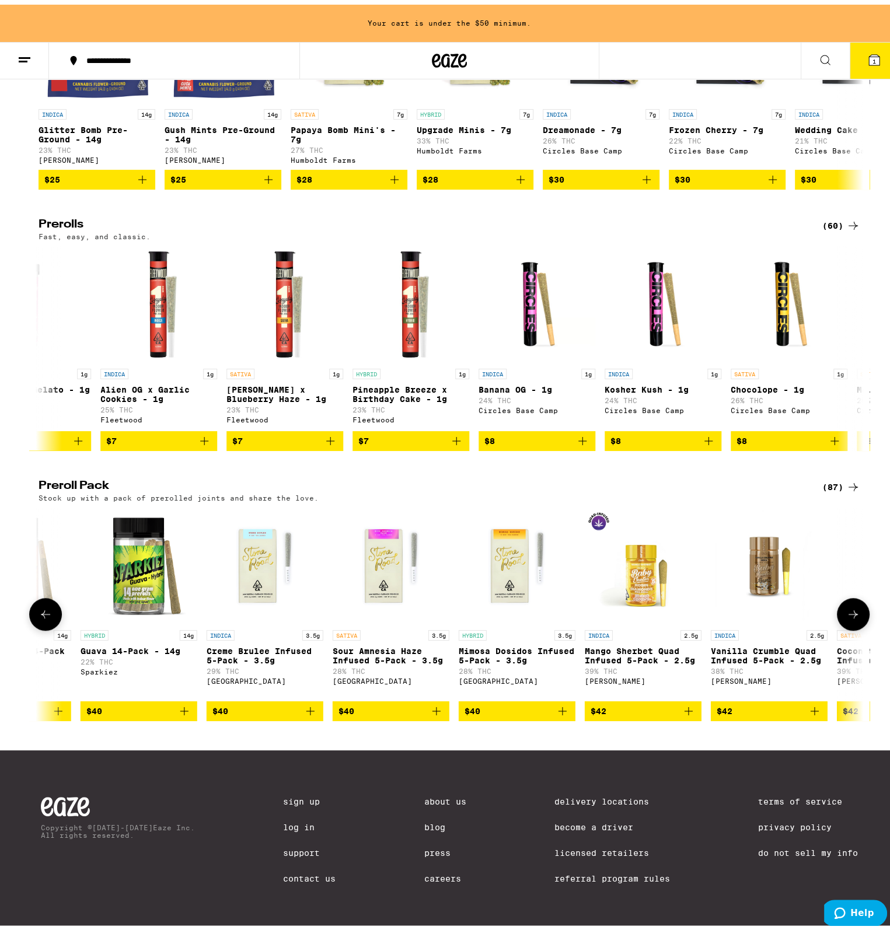
click at [848, 617] on icon at bounding box center [853, 610] width 14 height 14
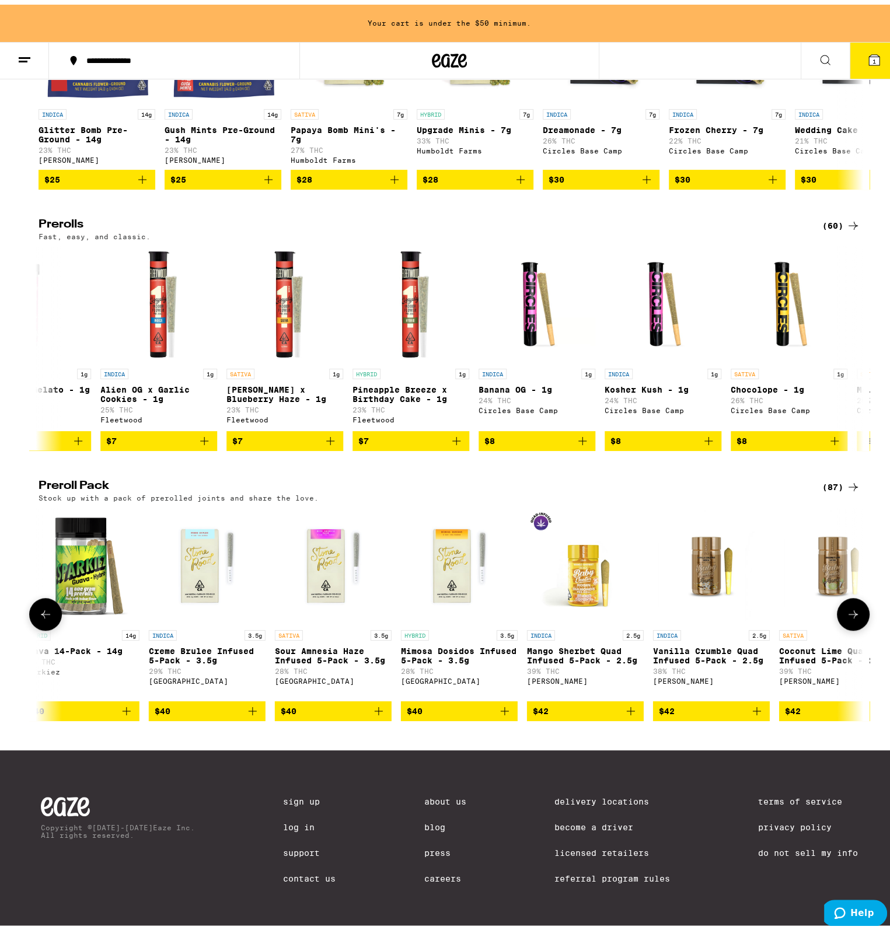
click at [848, 617] on icon at bounding box center [853, 610] width 14 height 14
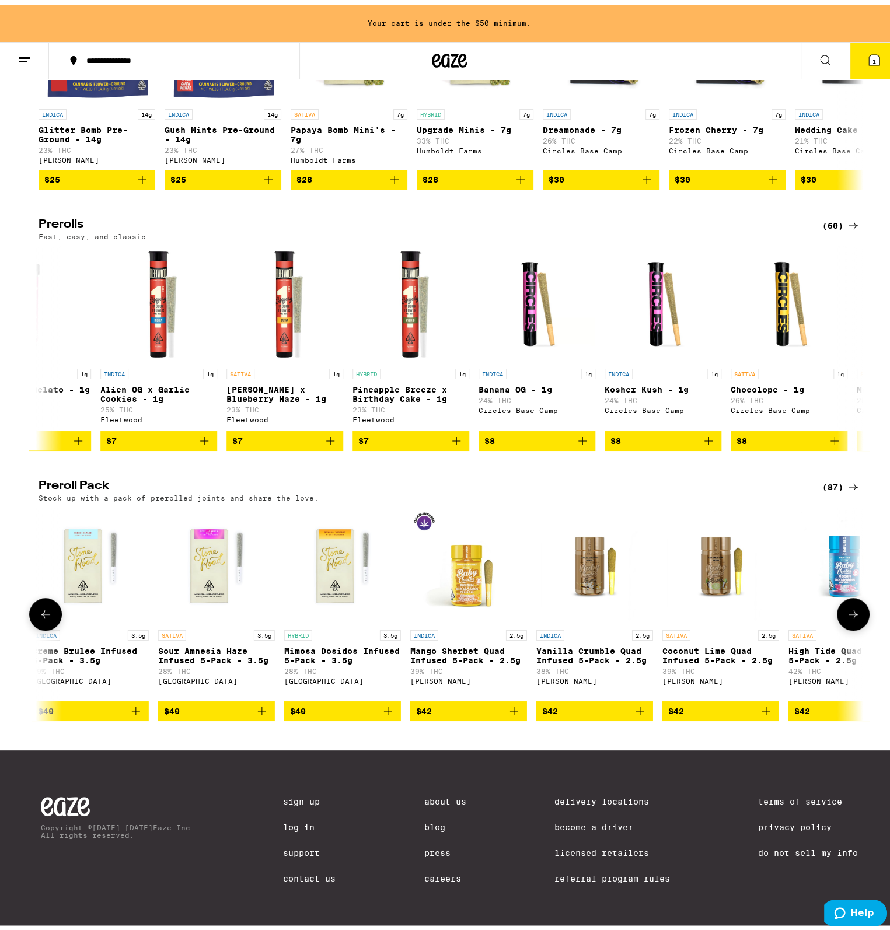
click at [848, 617] on icon at bounding box center [853, 610] width 14 height 14
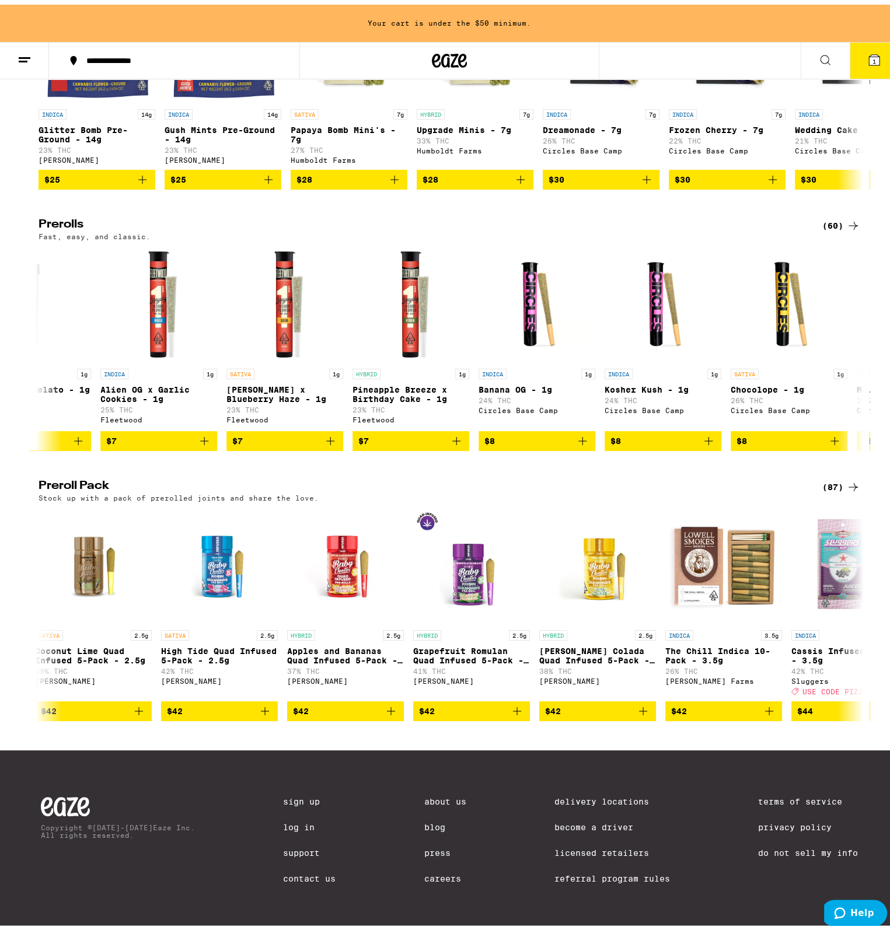
scroll to position [0, 8772]
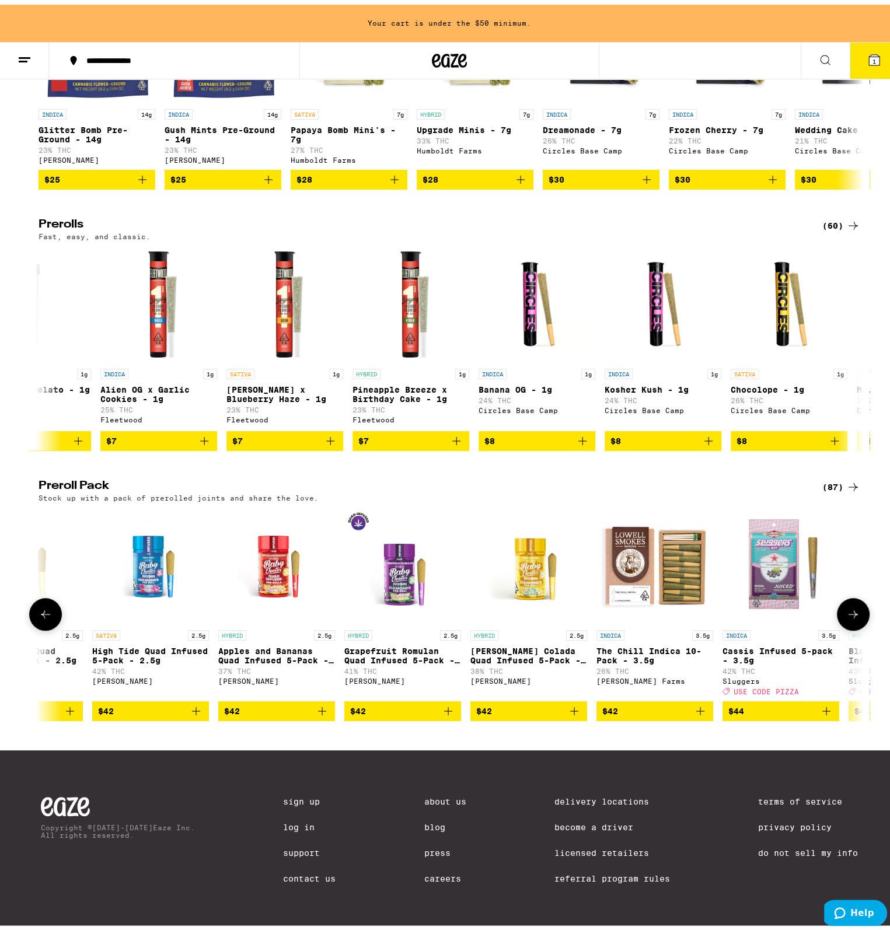
click at [444, 714] on icon "Add to bag" at bounding box center [448, 707] width 14 height 14
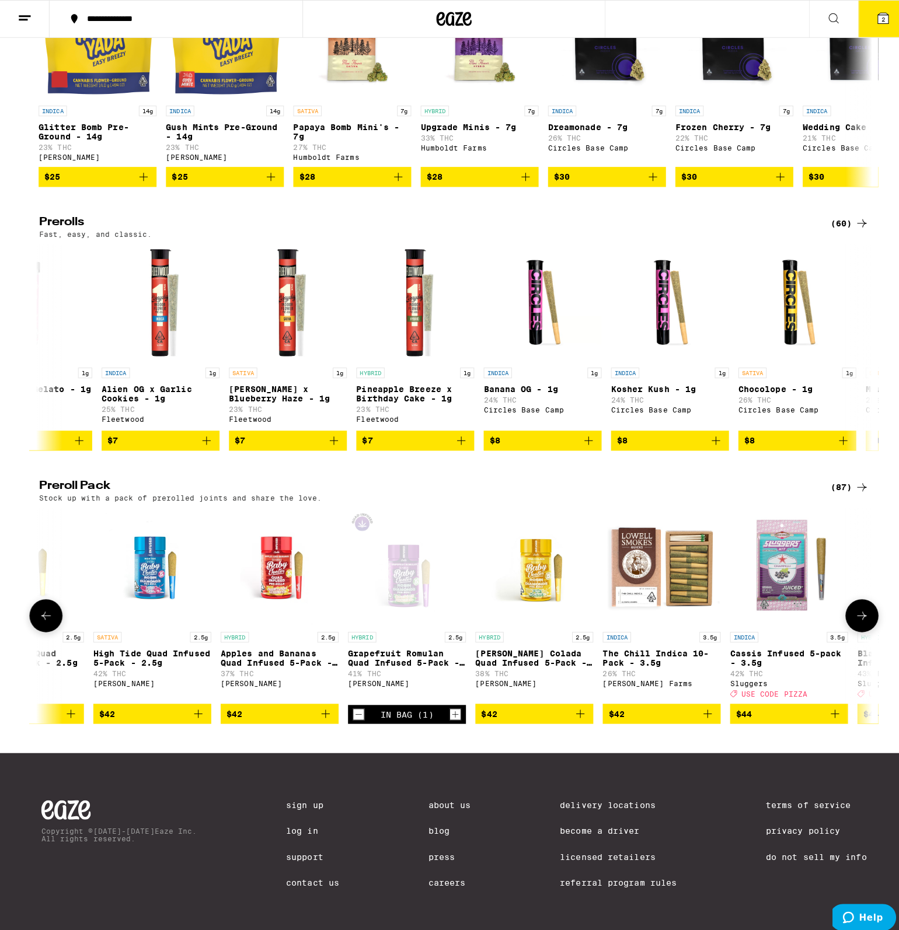
scroll to position [500, 0]
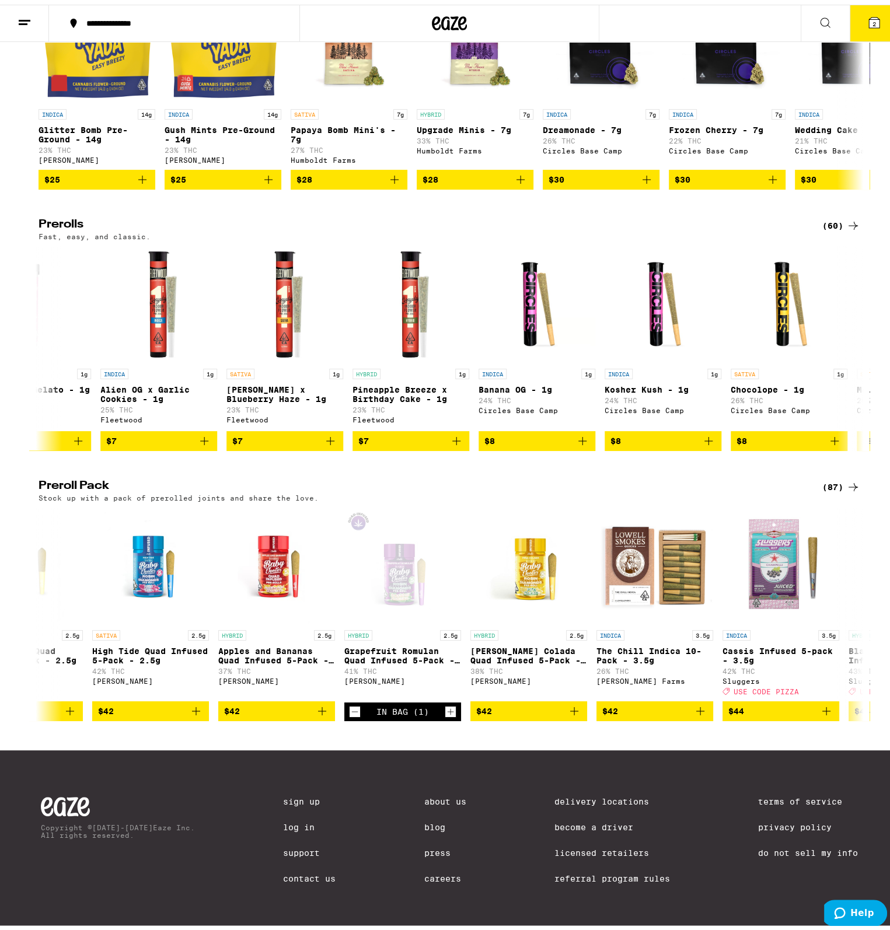
click at [873, 13] on button "2" at bounding box center [874, 19] width 49 height 36
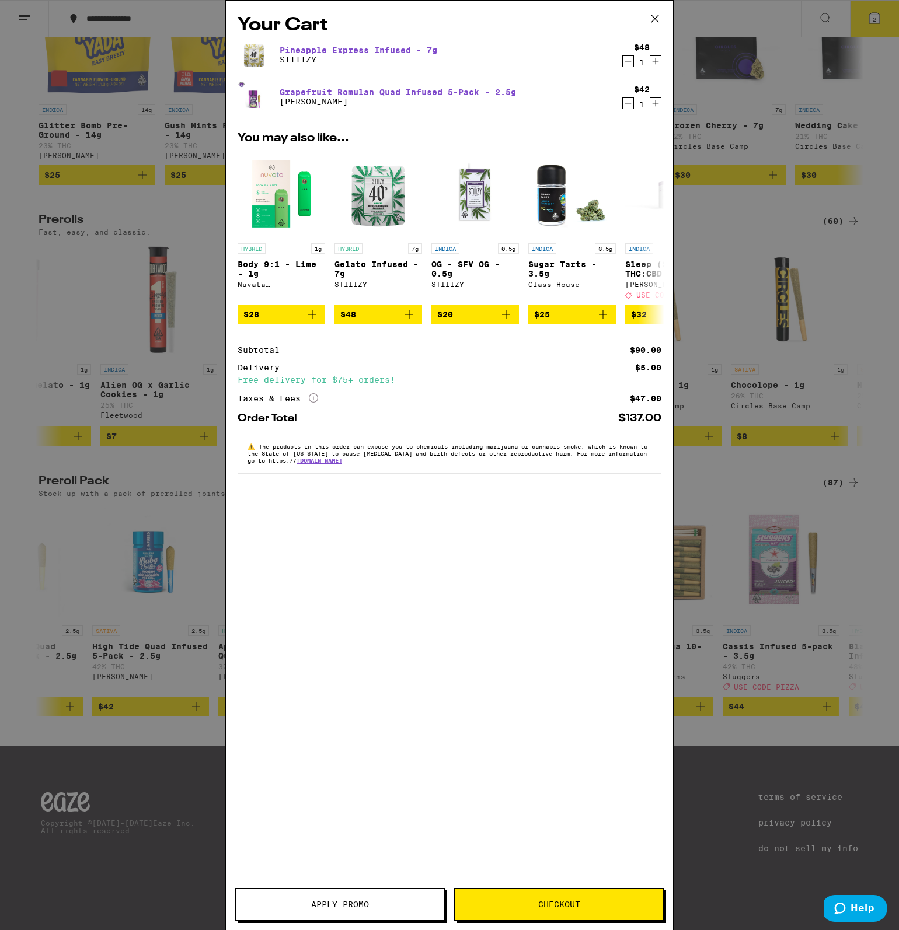
click at [570, 913] on button "Checkout" at bounding box center [559, 904] width 210 height 33
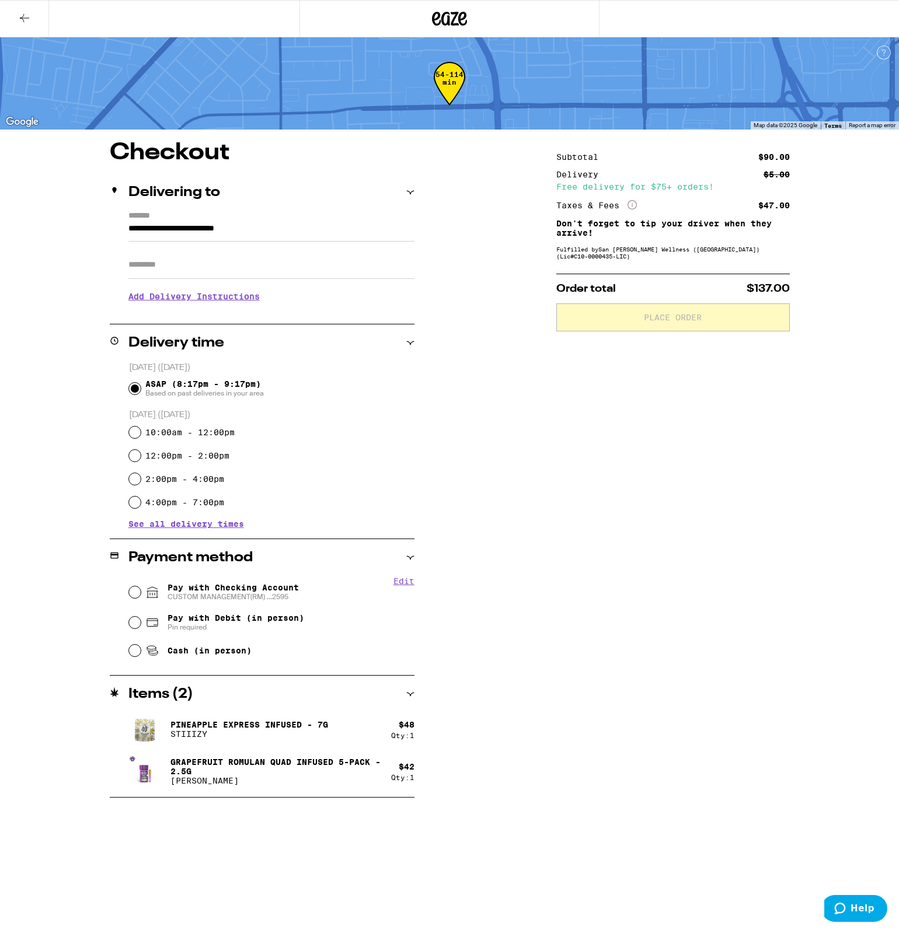
click at [196, 257] on input "Apt/Suite" at bounding box center [271, 265] width 286 height 28
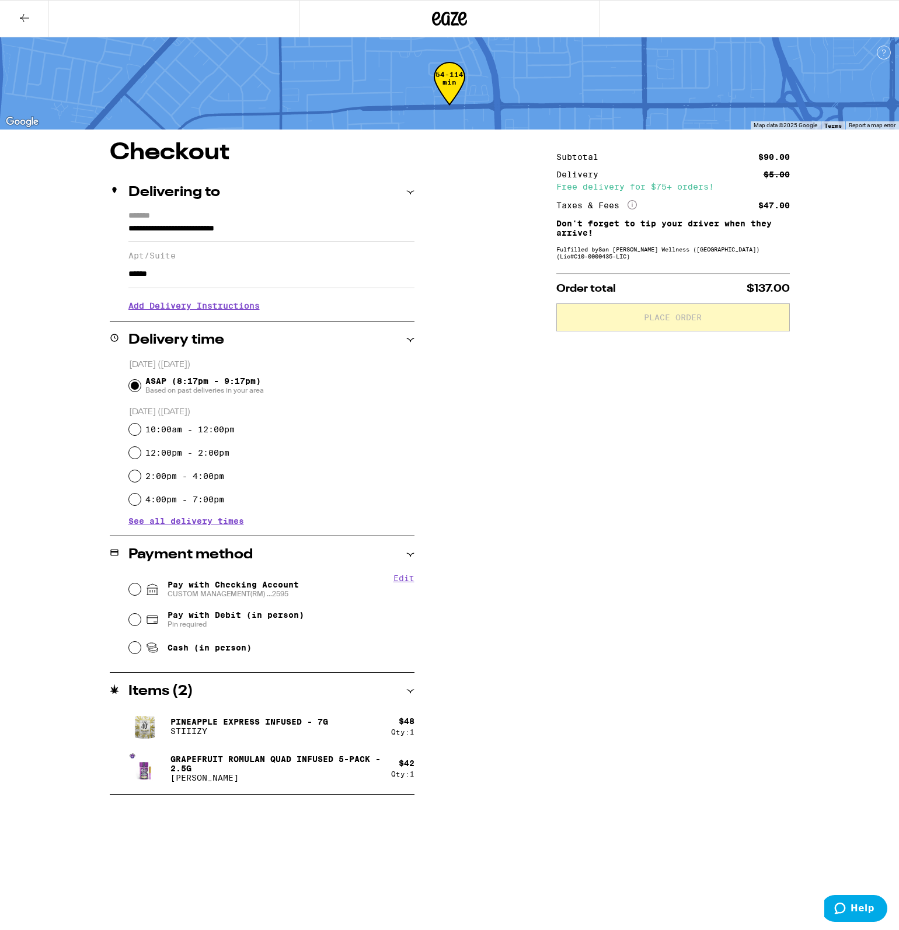
type input "******"
click at [72, 380] on div "**********" at bounding box center [449, 468] width 841 height 654
click at [196, 599] on span "CUSTOM MANAGEMENT(RM) ...2595" at bounding box center [233, 594] width 131 height 9
click at [141, 595] on input "Pay with Checking Account CUSTOM MANAGEMENT(RM) ...2595" at bounding box center [135, 590] width 12 height 12
radio input "true"
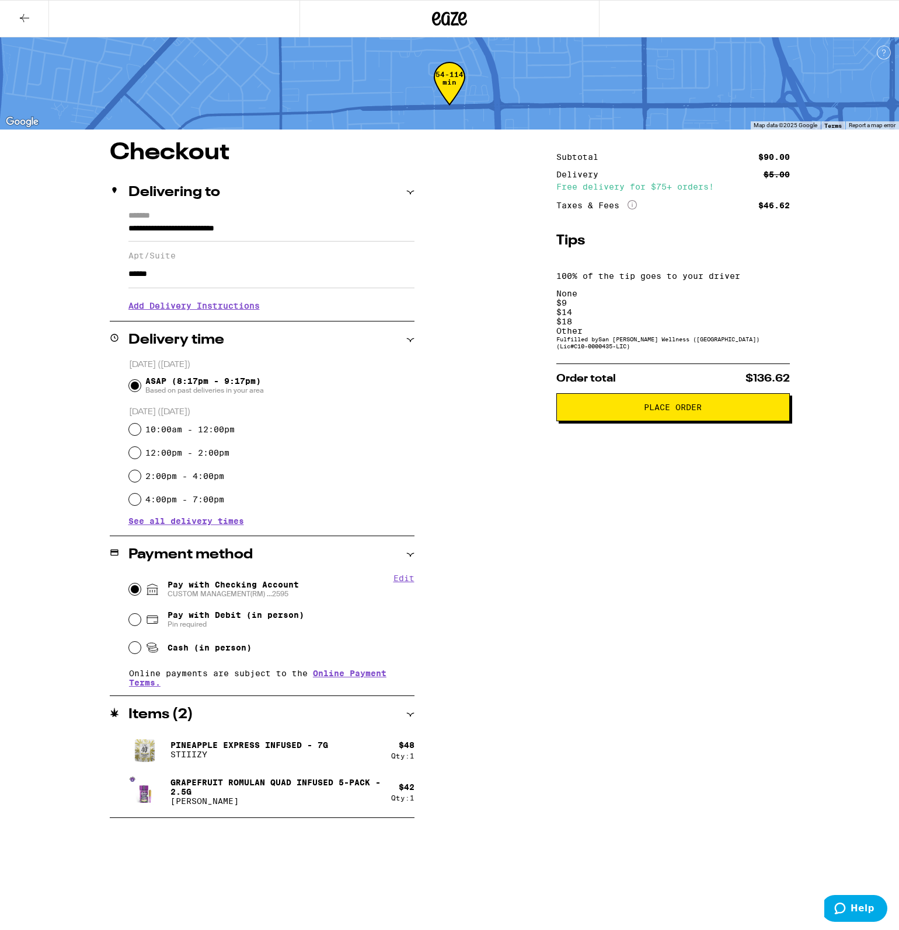
click at [622, 298] on div "$ 9" at bounding box center [672, 302] width 233 height 9
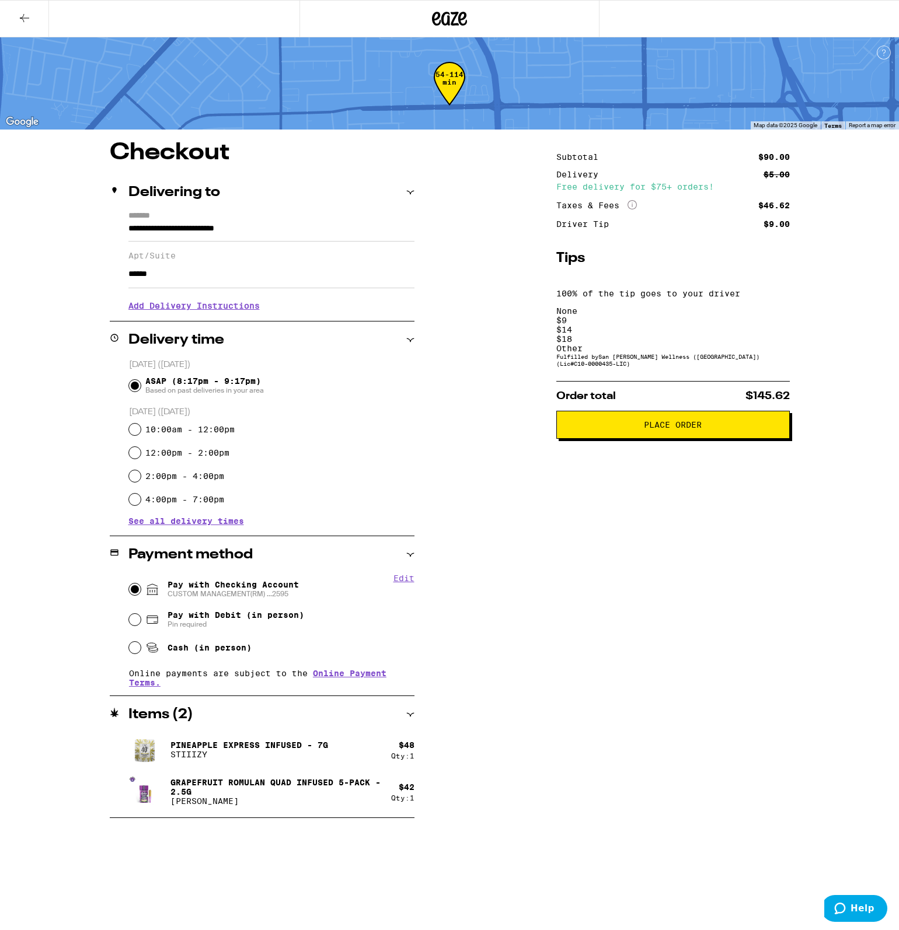
click at [738, 411] on button "Place Order" at bounding box center [672, 425] width 233 height 28
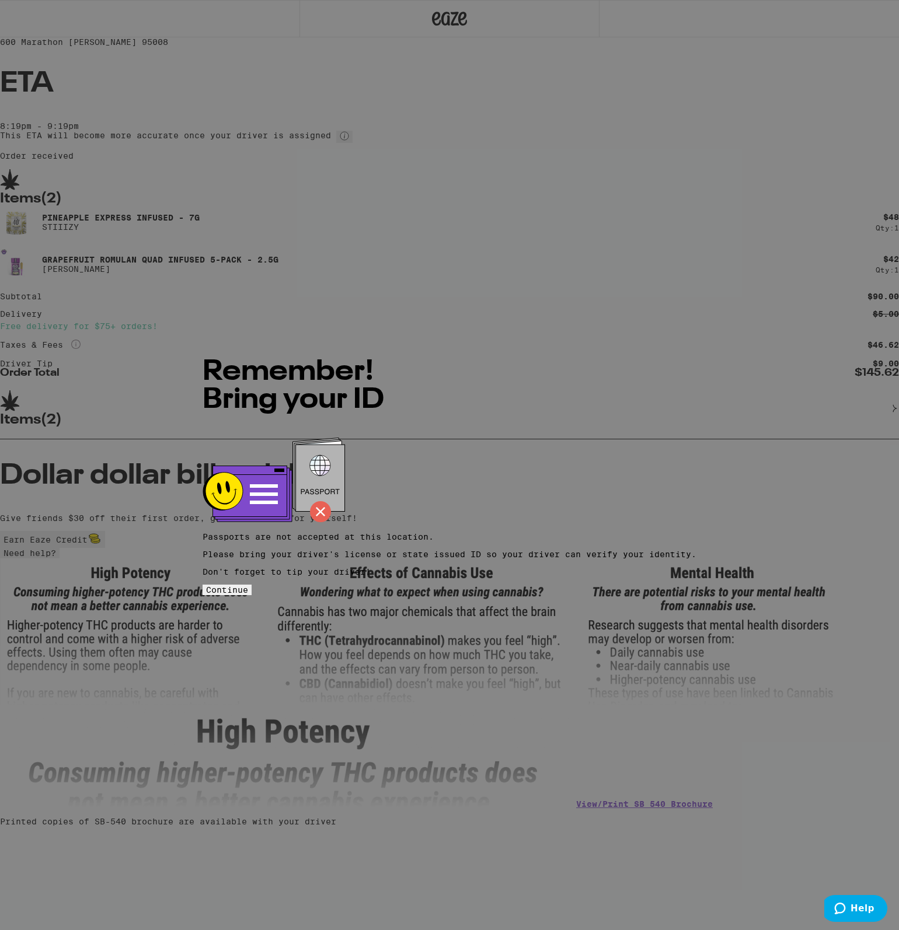
click at [248, 585] on span "Continue" at bounding box center [227, 589] width 42 height 9
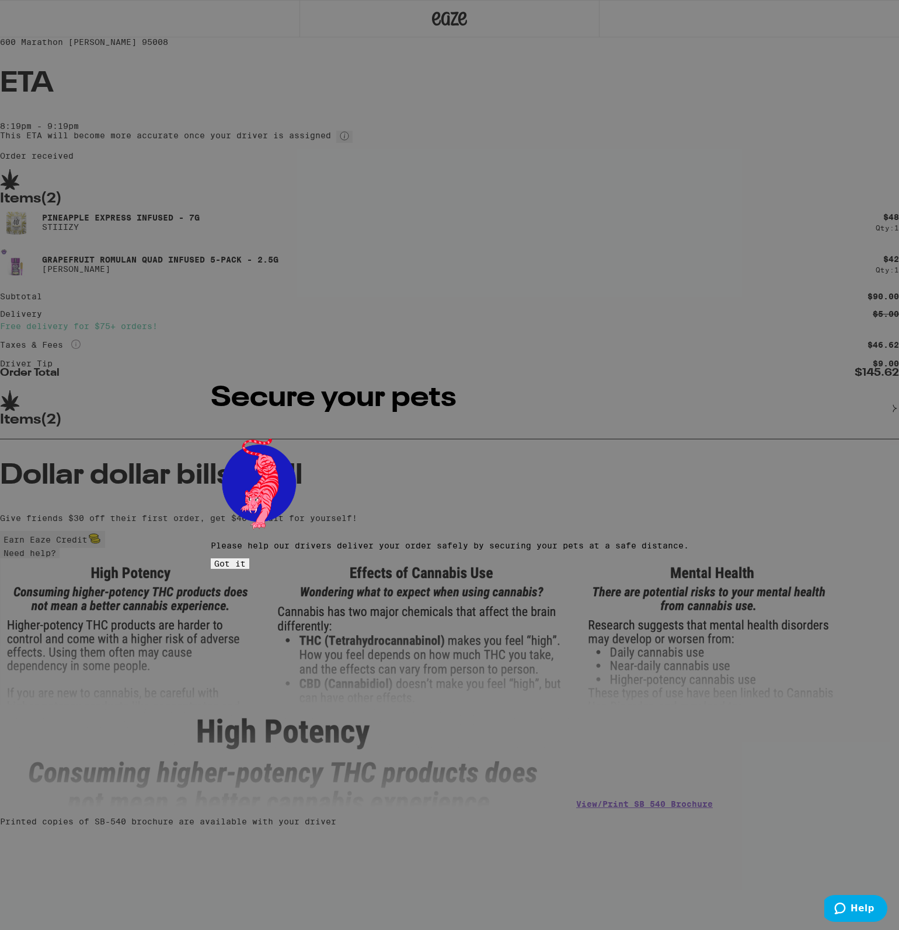
click at [249, 559] on button "Got it" at bounding box center [230, 564] width 39 height 11
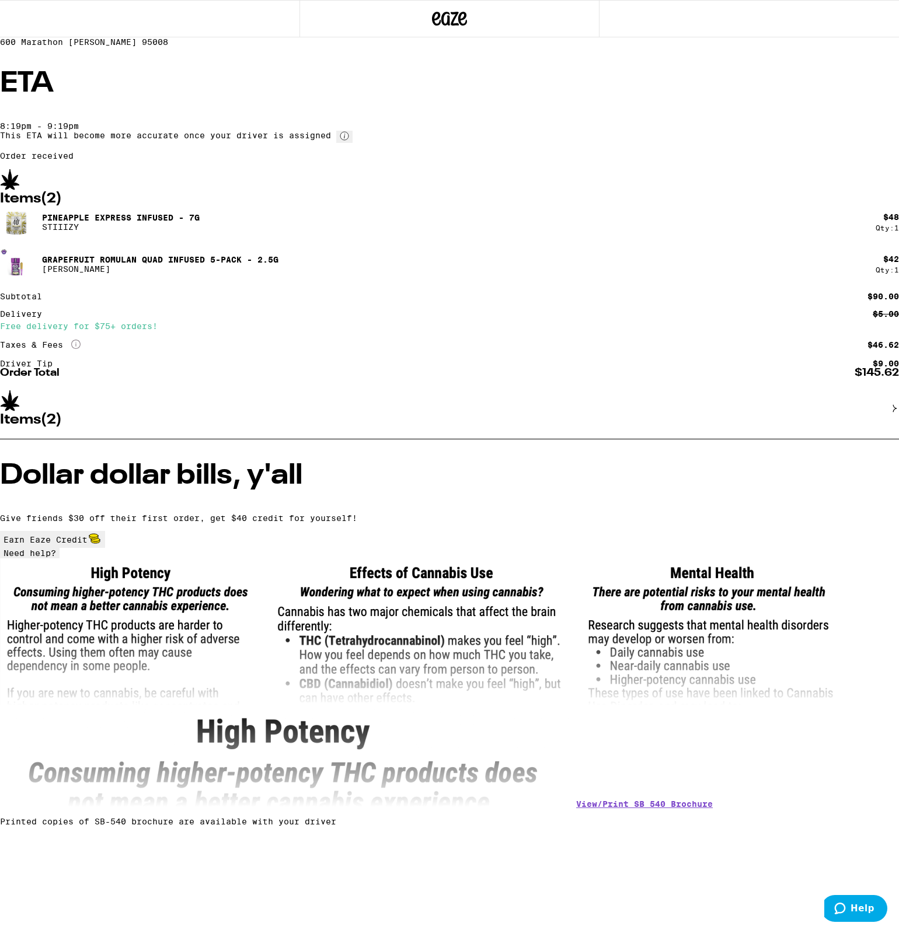
click at [385, 575] on div "Items ( 2 ) Pineapple Express Infused - 7g STIIIZY $ 48 Qty: 1 Grapefruit Romul…" at bounding box center [449, 498] width 899 height 658
click at [372, 647] on html "600 Marathon Dr Campbell 95008 ETA 8:19pm - 9:19pm This ETA will become more ac…" at bounding box center [449, 417] width 899 height 835
click at [364, 611] on div "Items ( 2 ) Pineapple Express Infused - 7g STIIIZY $ 48 Qty: 1 Grapefruit Romul…" at bounding box center [449, 498] width 899 height 658
drag, startPoint x: 490, startPoint y: 256, endPoint x: 388, endPoint y: 260, distance: 102.2
click at [388, 161] on div "ETA 8:19pm - 9:19pm This ETA will become more accurate once your driver is assi…" at bounding box center [449, 115] width 899 height 90
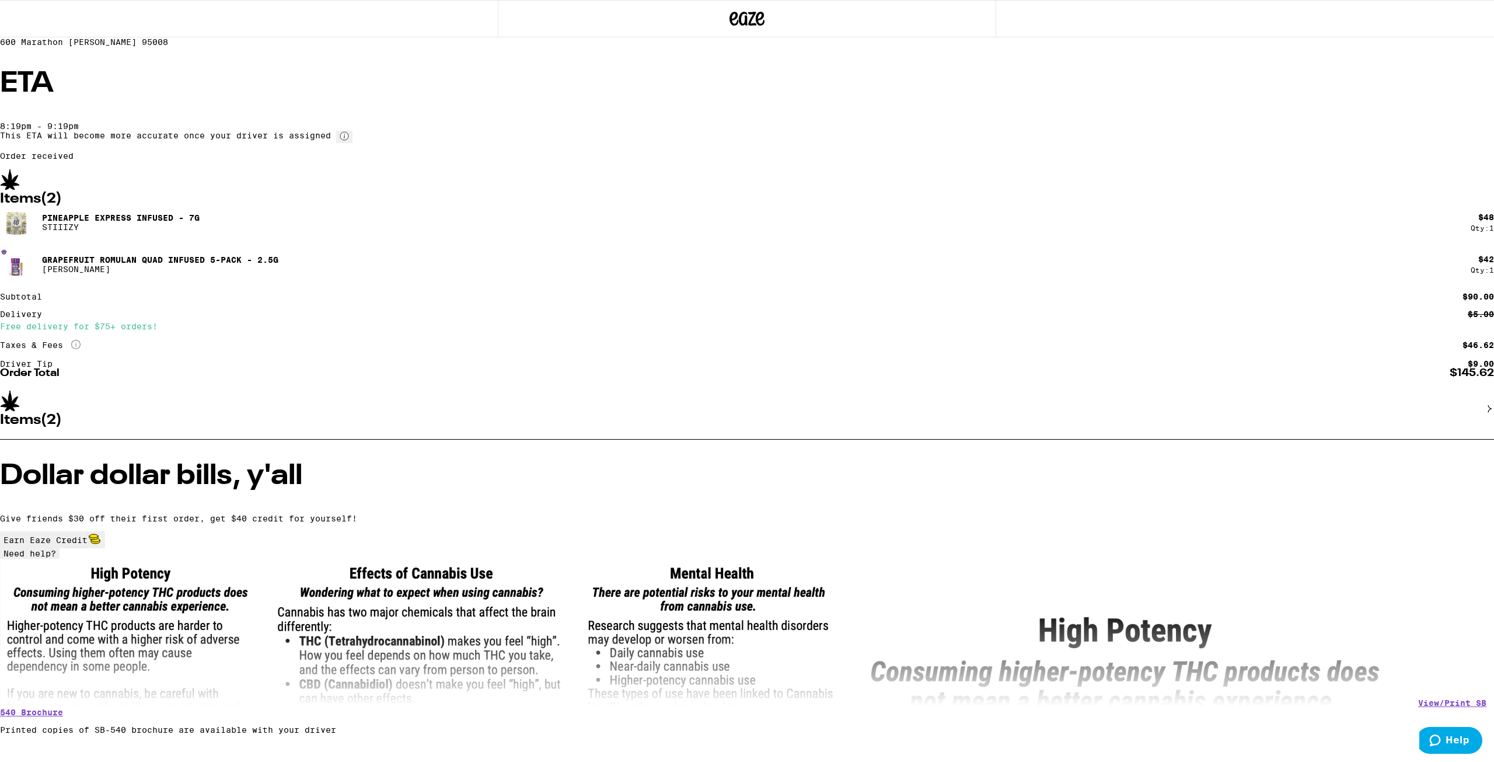
drag, startPoint x: 239, startPoint y: 260, endPoint x: 214, endPoint y: 200, distance: 65.2
click at [239, 260] on div "600 Marathon Dr Campbell 95008 ETA 8:19pm - 9:19pm This ETA will become more ac…" at bounding box center [747, 367] width 1494 height 734
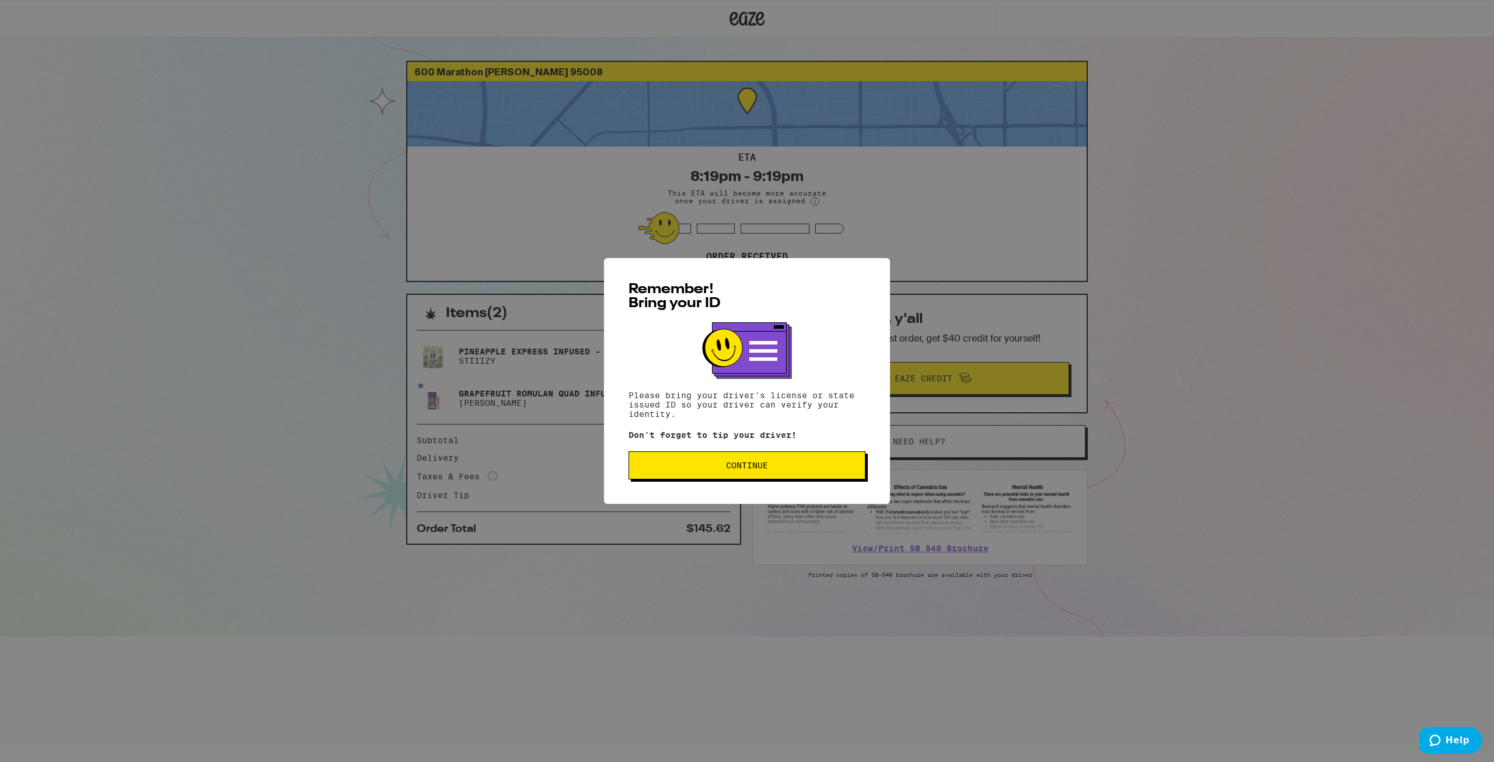
click at [792, 479] on button "Continue" at bounding box center [747, 465] width 237 height 28
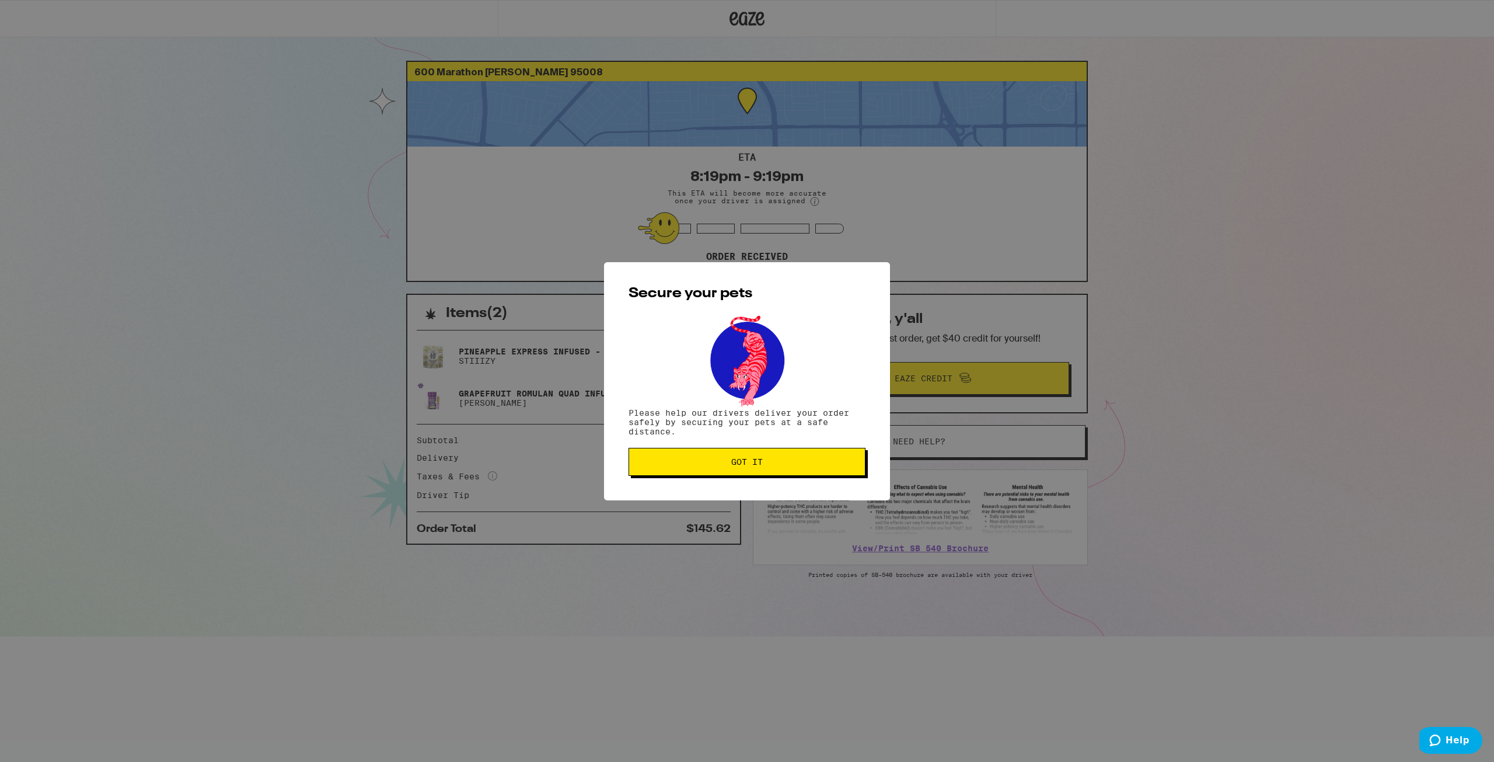
click at [747, 469] on button "Got it" at bounding box center [747, 462] width 237 height 28
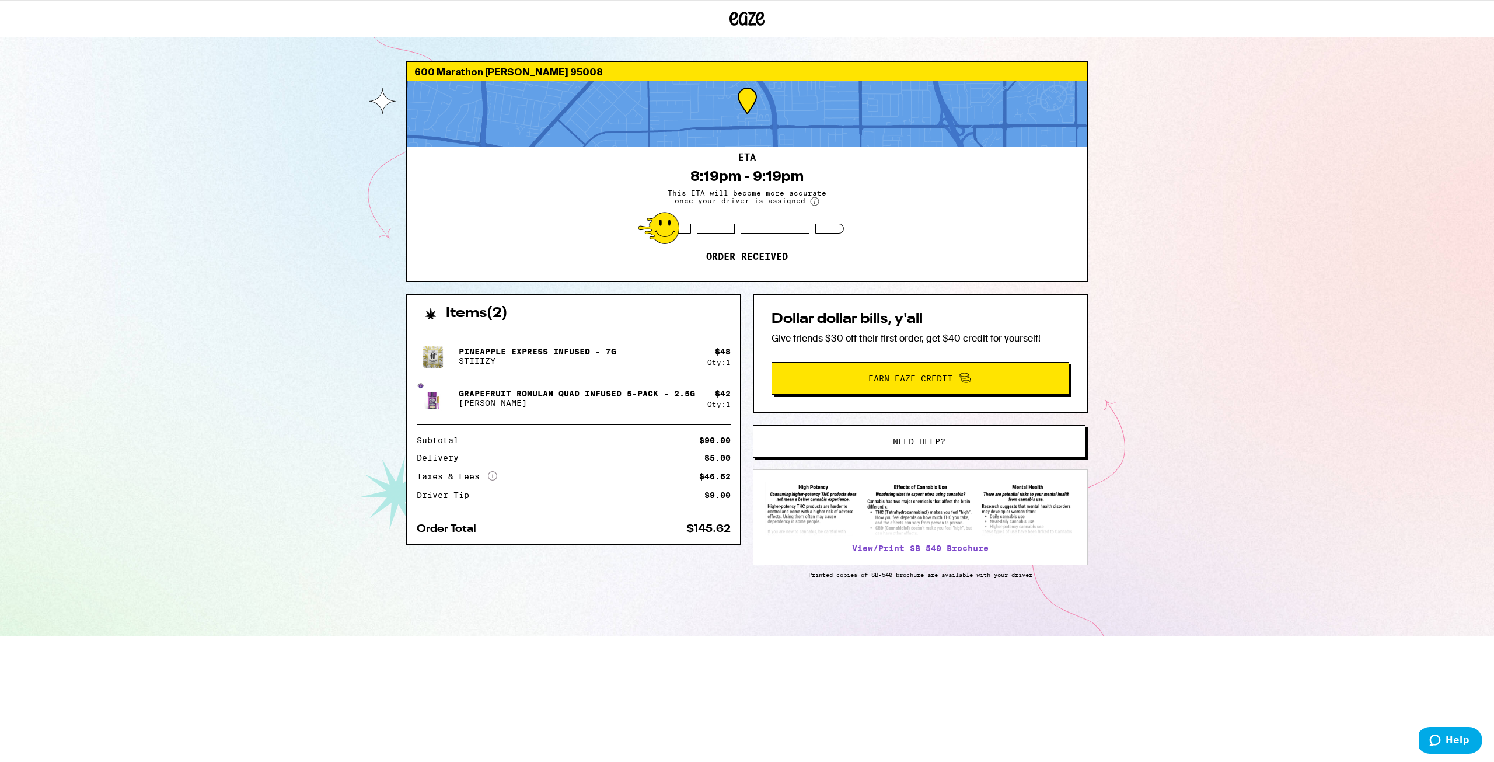
click at [813, 205] on circle at bounding box center [815, 201] width 8 height 8
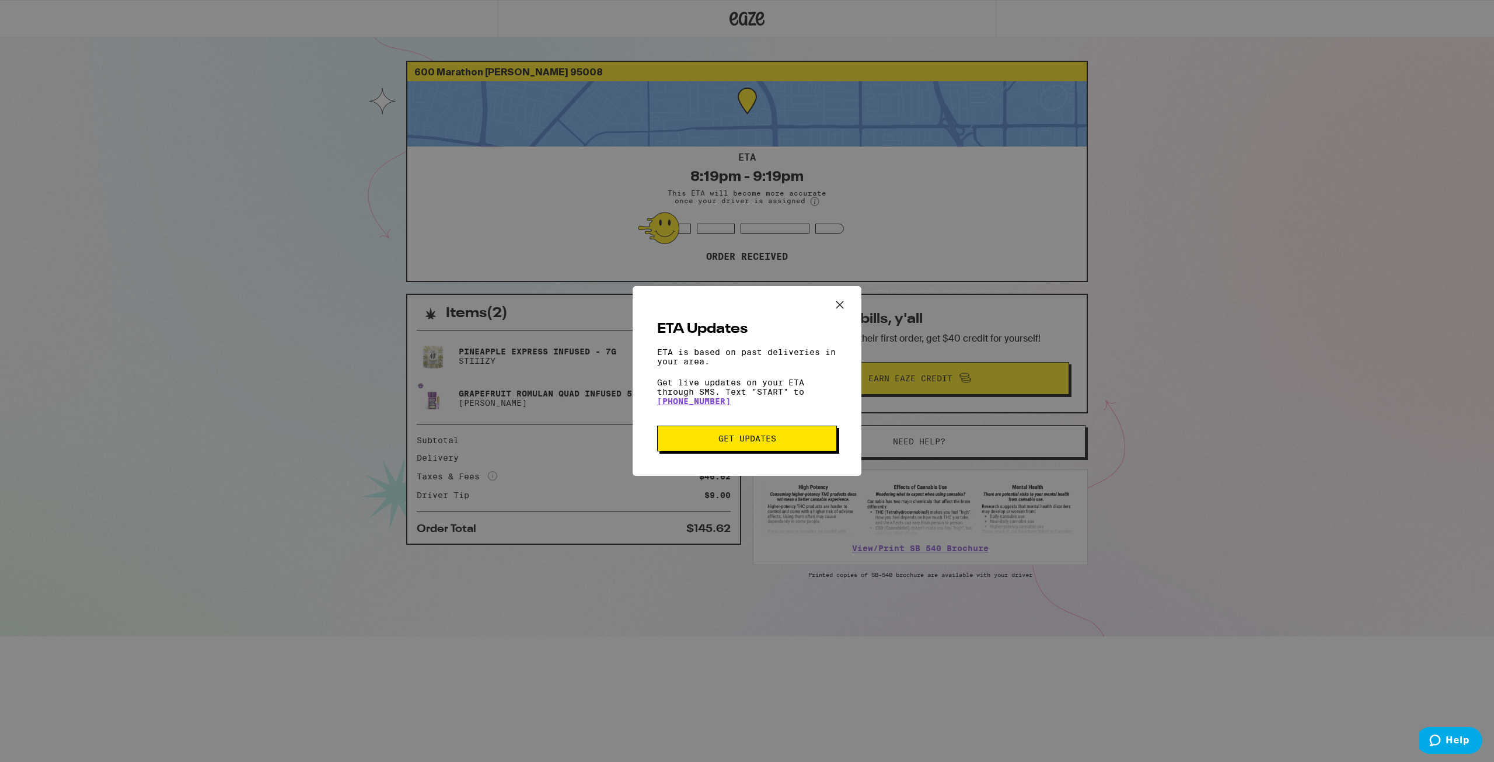
click at [840, 296] on icon "Close ETA information modal" at bounding box center [840, 305] width 18 height 18
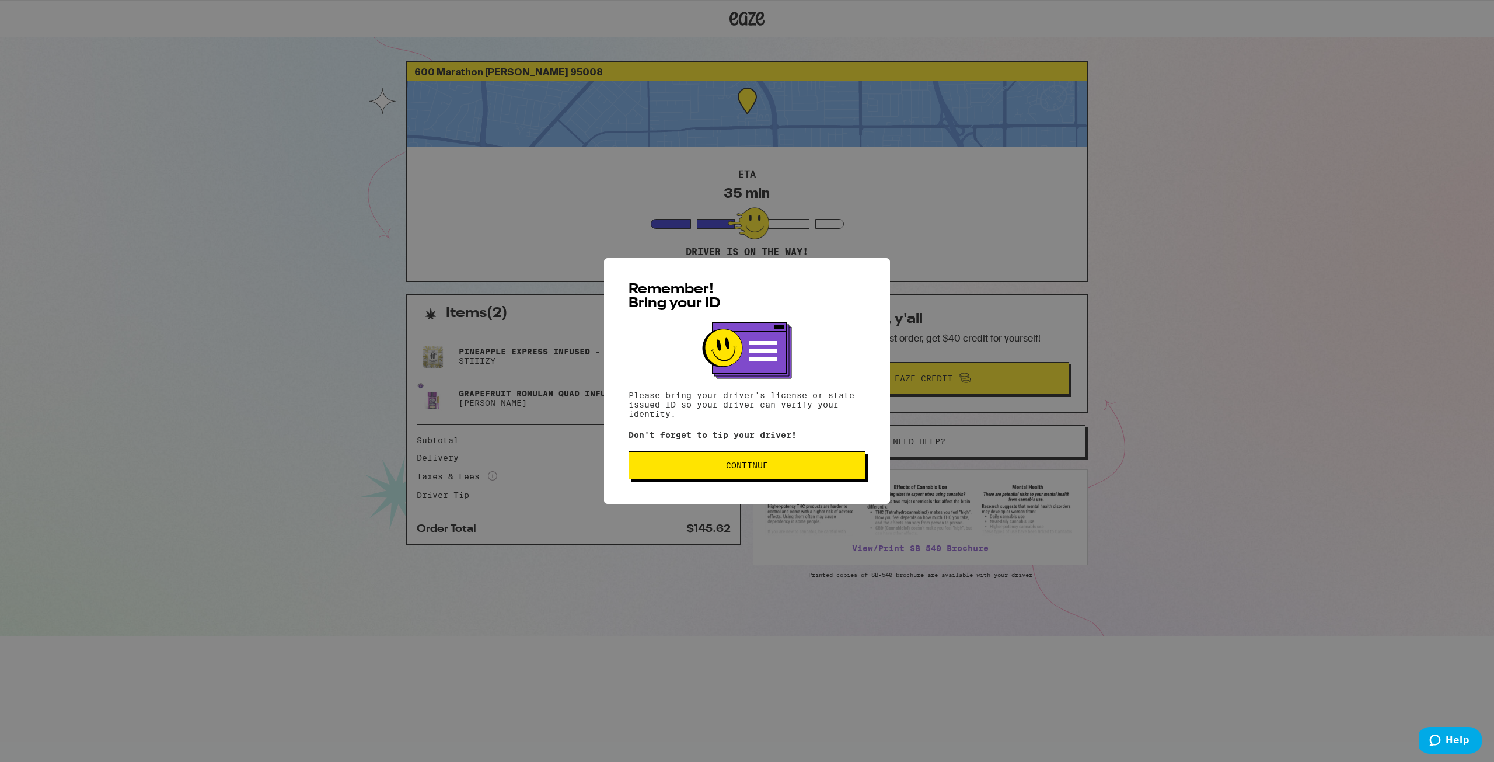
click at [667, 465] on span "Continue" at bounding box center [747, 465] width 217 height 8
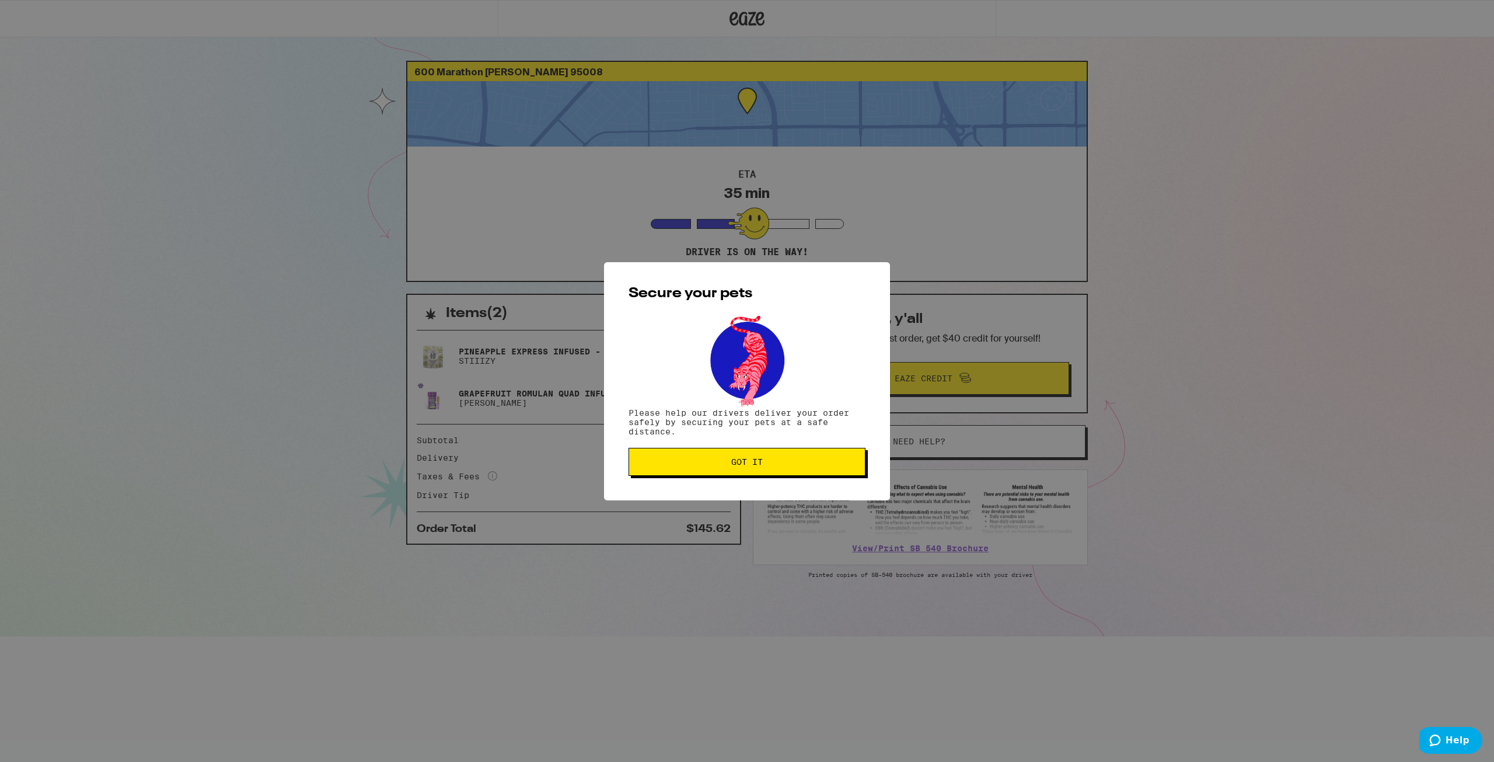
click at [712, 471] on button "Got it" at bounding box center [747, 462] width 237 height 28
